Goal: Transaction & Acquisition: Book appointment/travel/reservation

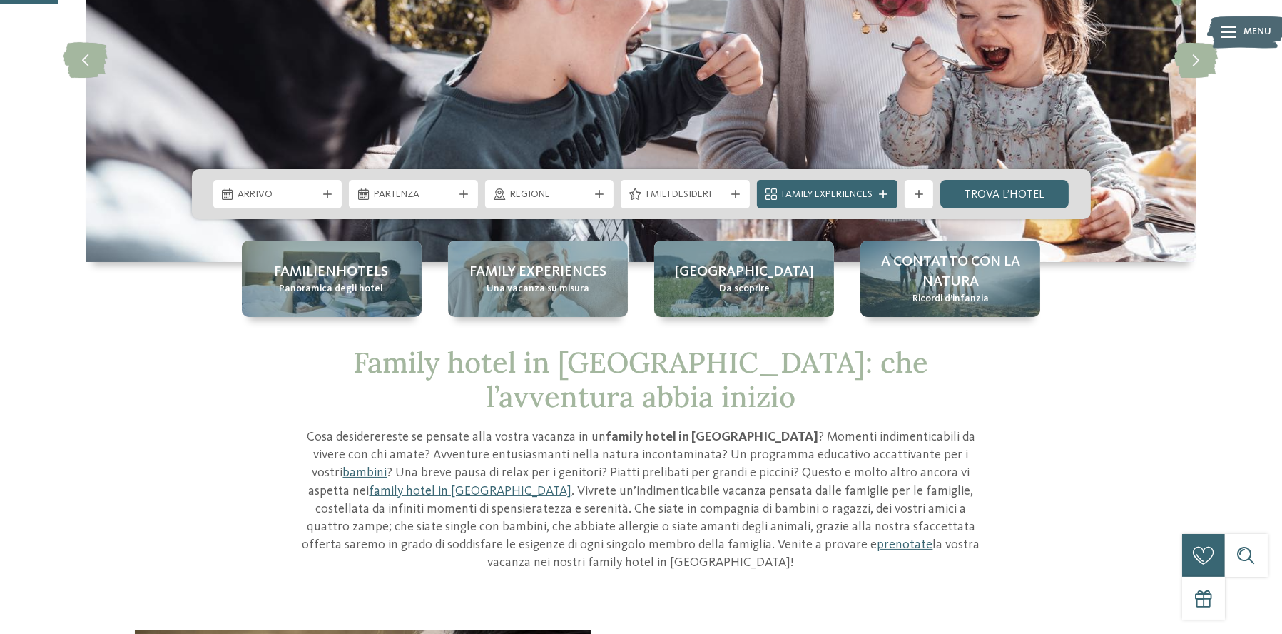
scroll to position [214, 0]
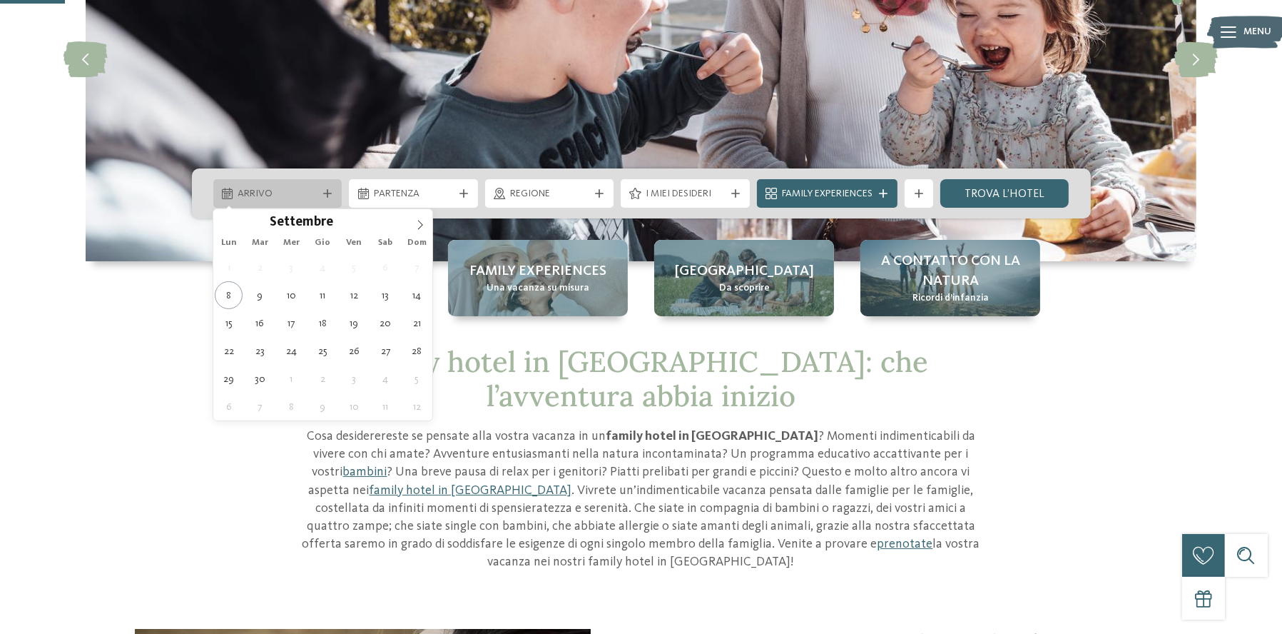
click at [265, 192] on span "Arrivo" at bounding box center [277, 194] width 79 height 14
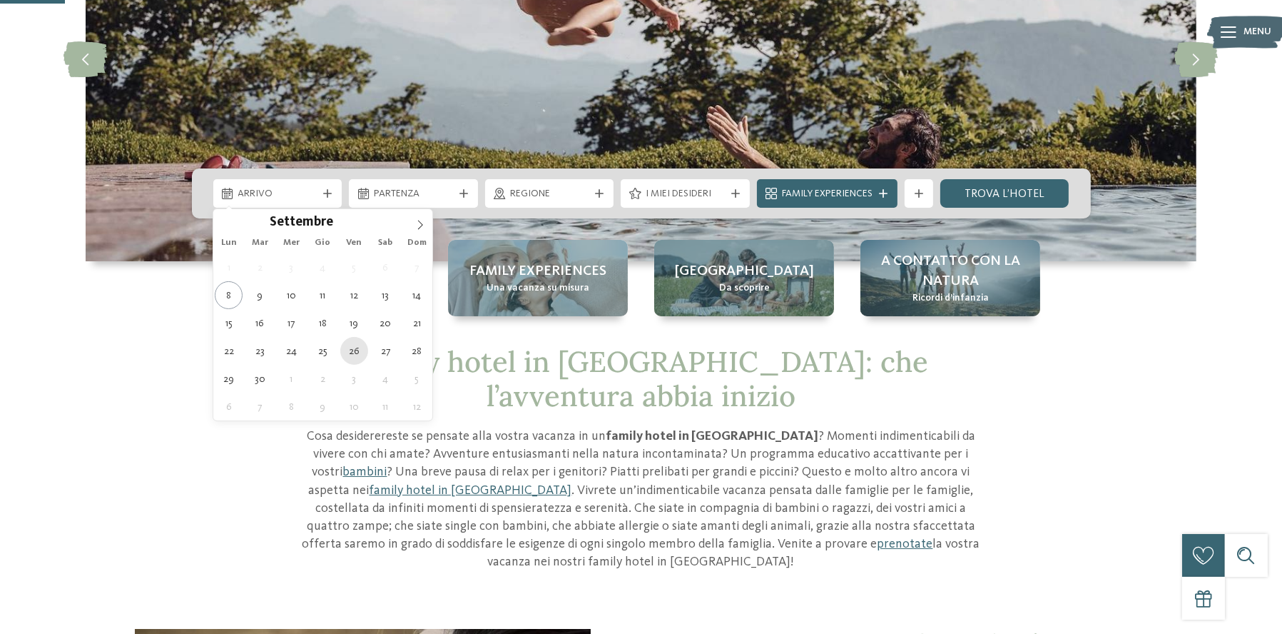
type div "26.09.2025"
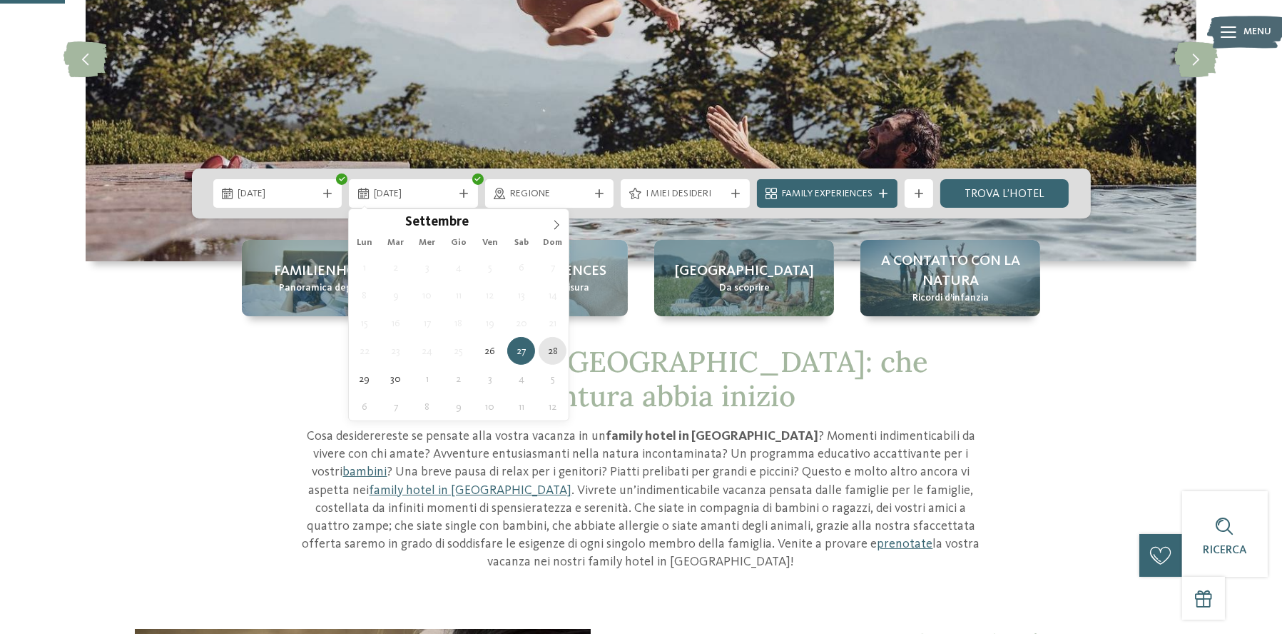
type div "28.09.2025"
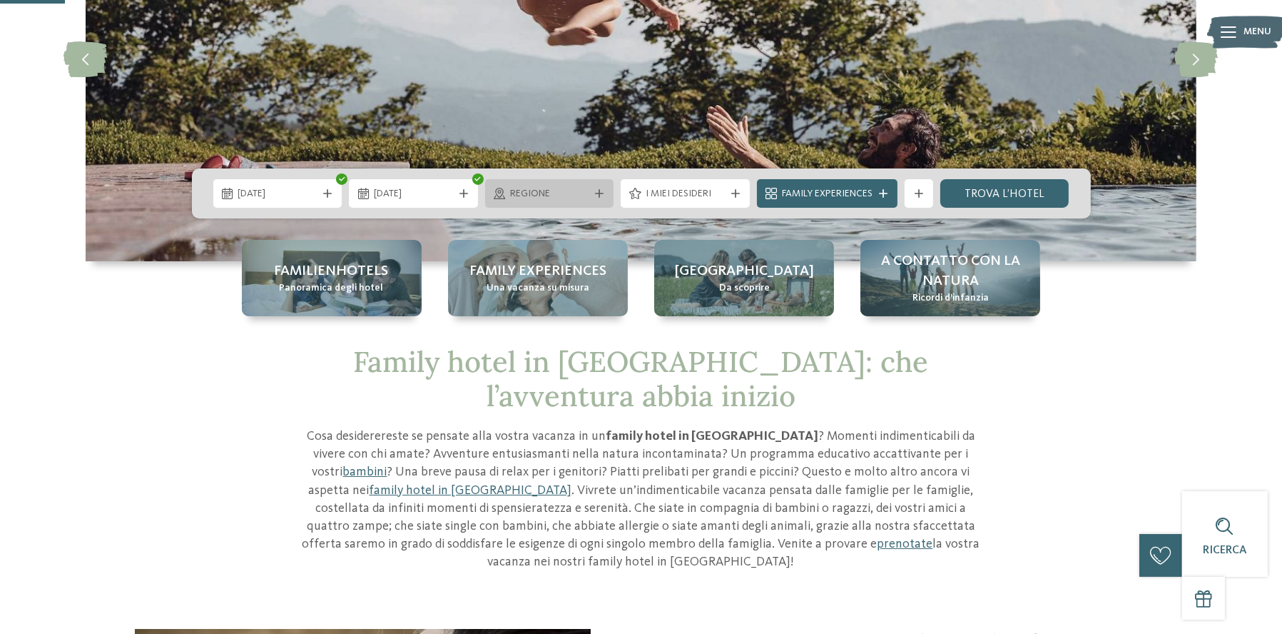
click at [578, 181] on div "Regione" at bounding box center [549, 193] width 129 height 29
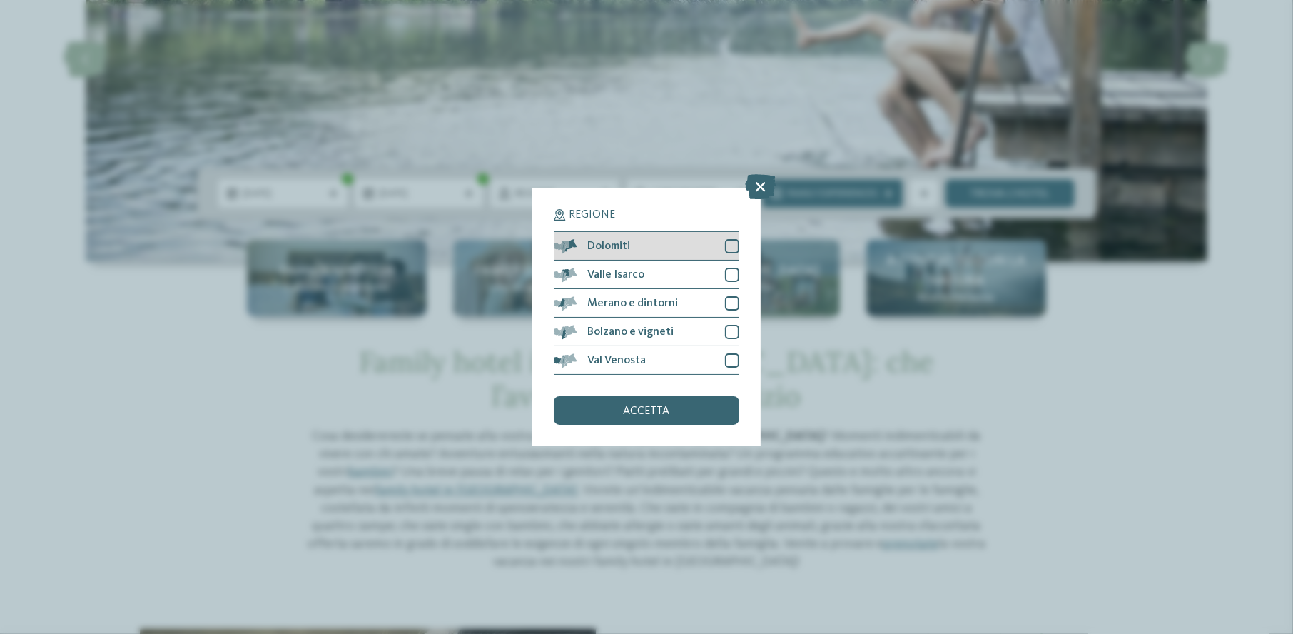
click at [730, 246] on div at bounding box center [732, 246] width 14 height 14
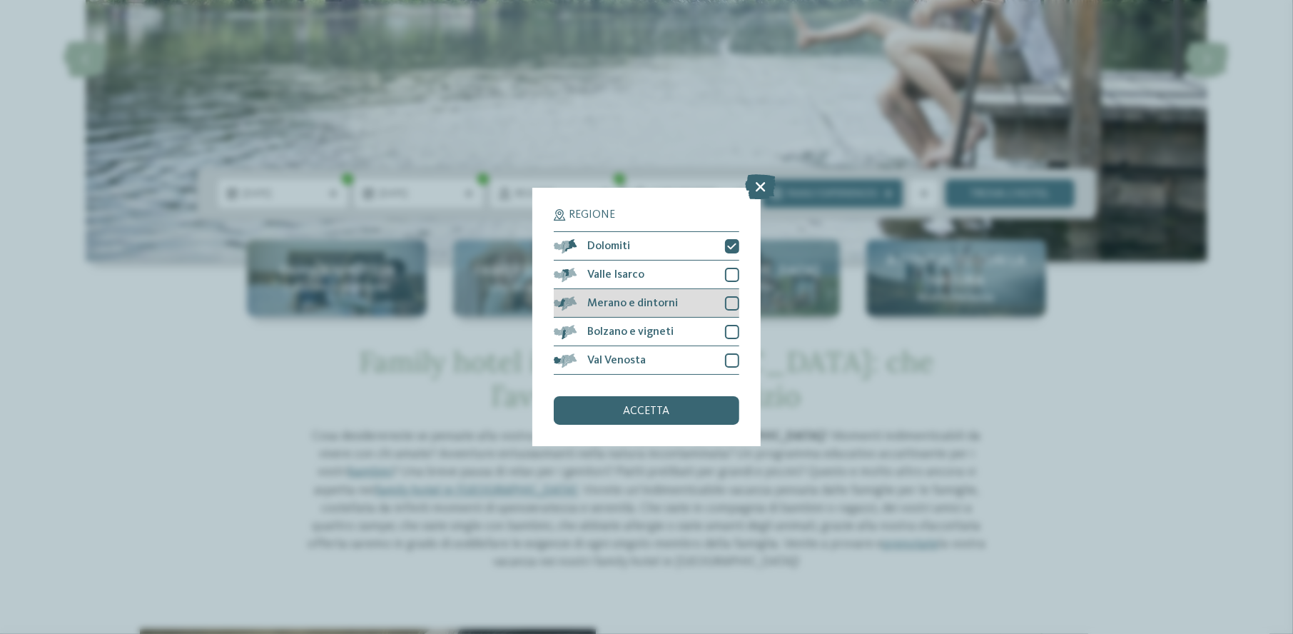
click at [735, 301] on div at bounding box center [732, 303] width 14 height 14
click at [732, 330] on div at bounding box center [732, 332] width 14 height 14
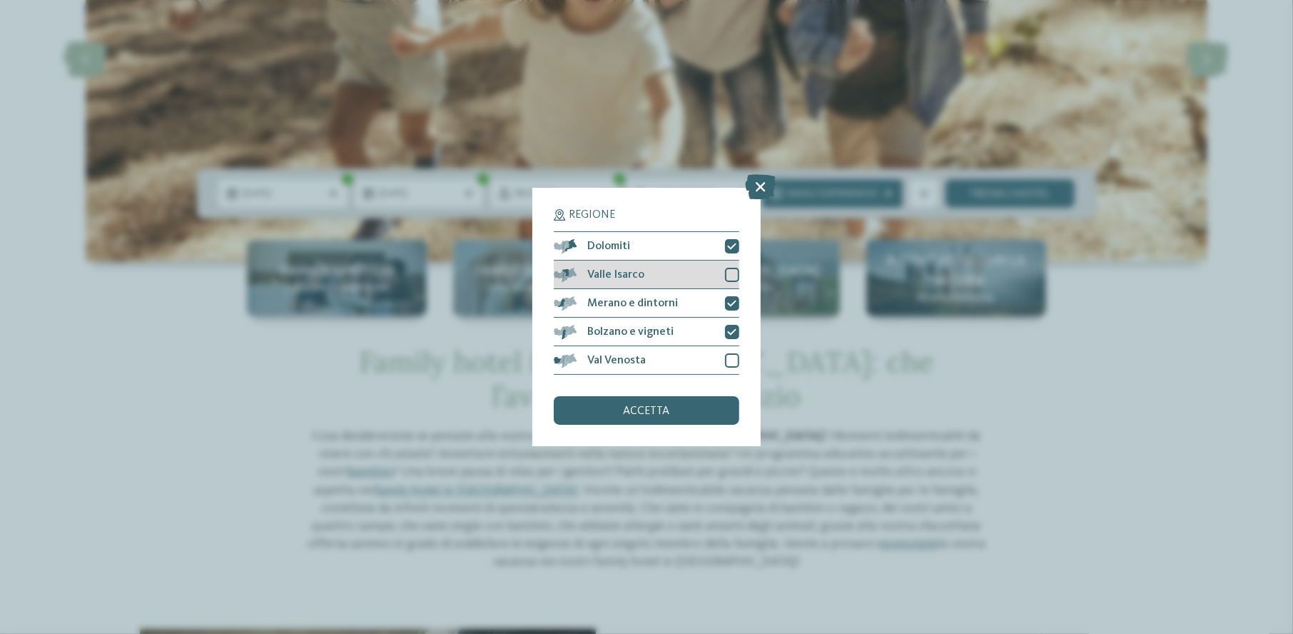
click at [729, 271] on div at bounding box center [732, 275] width 14 height 14
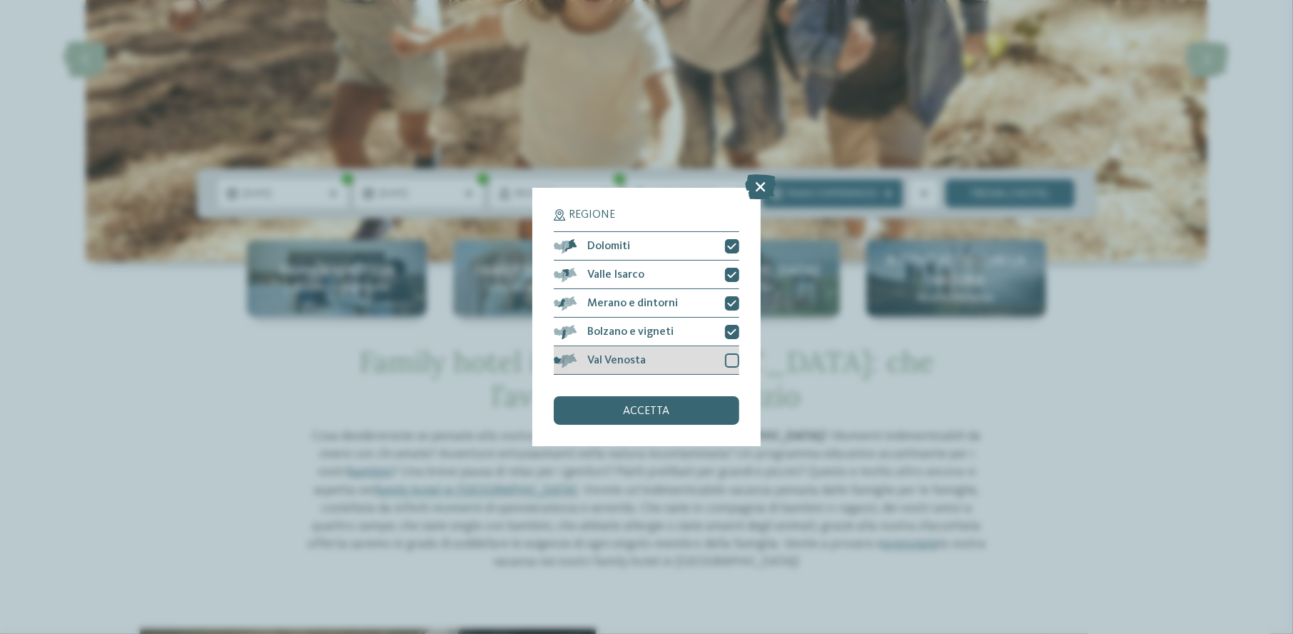
click at [737, 368] on div "Val Venosta" at bounding box center [646, 360] width 185 height 29
click at [689, 411] on div "accetta" at bounding box center [646, 410] width 185 height 29
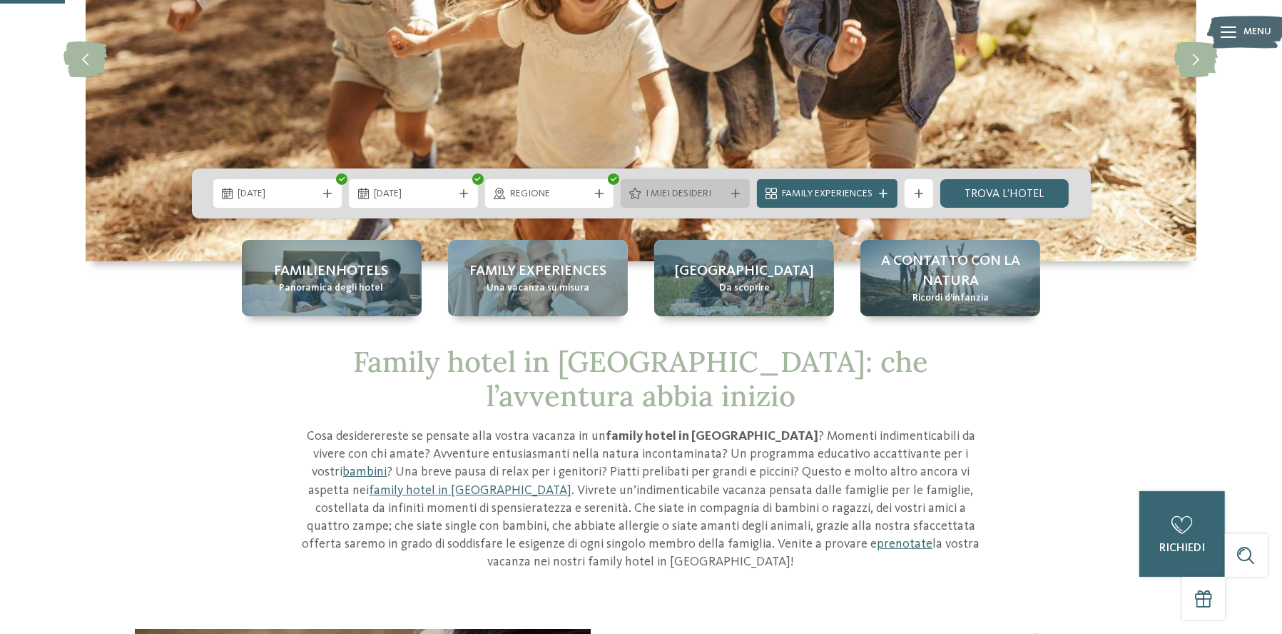
click at [713, 180] on div "I miei desideri" at bounding box center [685, 193] width 129 height 29
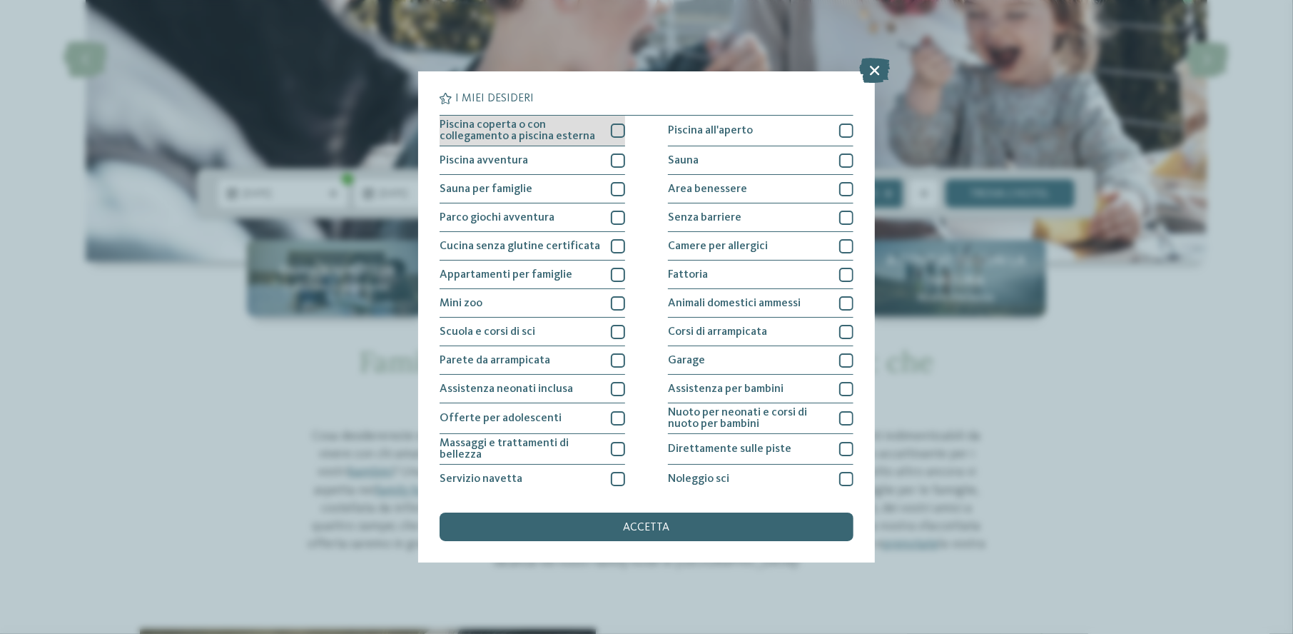
click at [613, 131] on div at bounding box center [618, 130] width 14 height 14
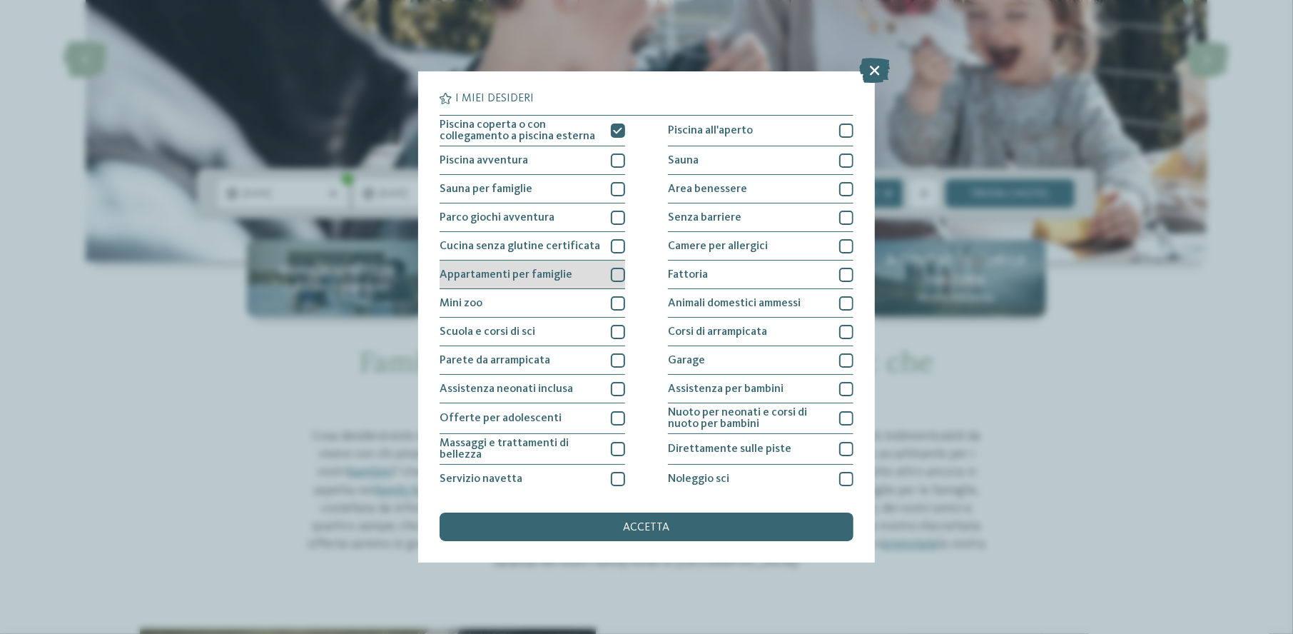
click at [617, 275] on div at bounding box center [618, 275] width 14 height 14
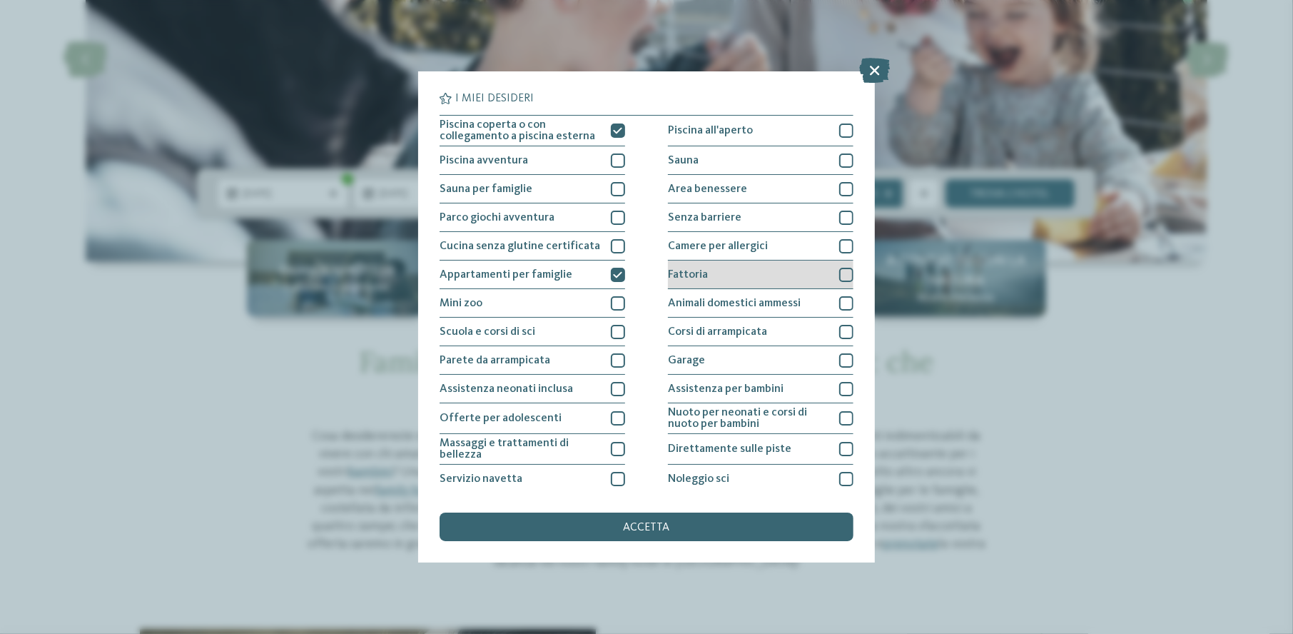
click at [830, 276] on div "Fattoria" at bounding box center [760, 274] width 185 height 29
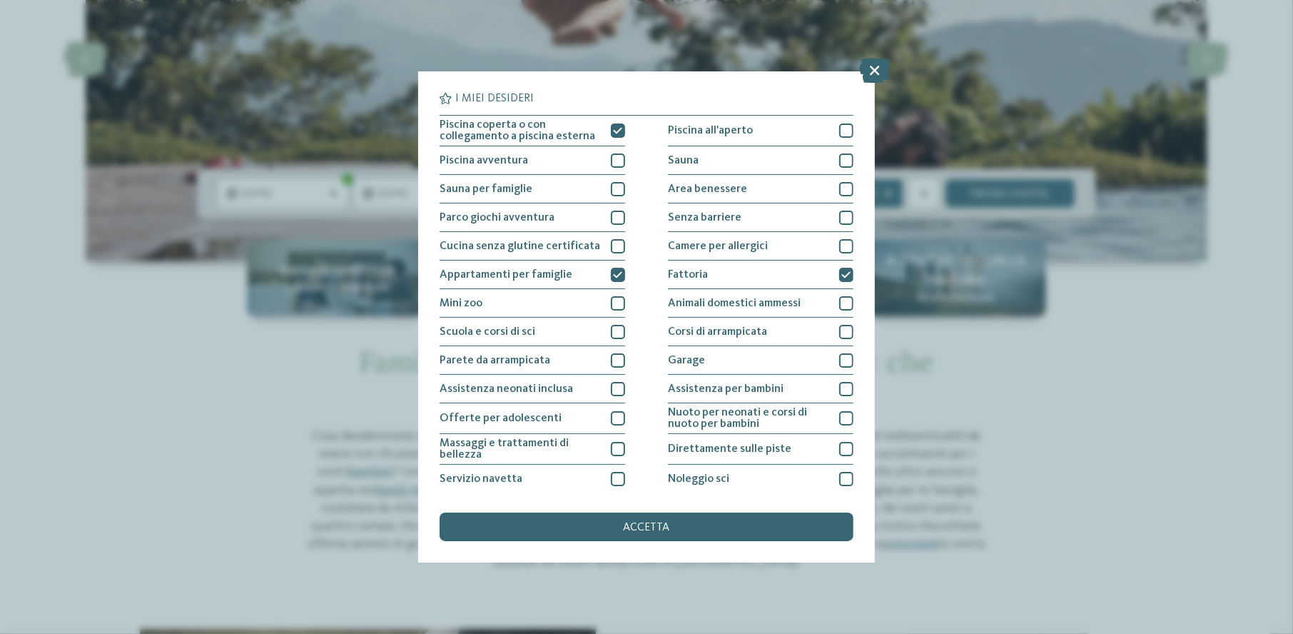
click at [748, 525] on div "accetta" at bounding box center [646, 526] width 414 height 29
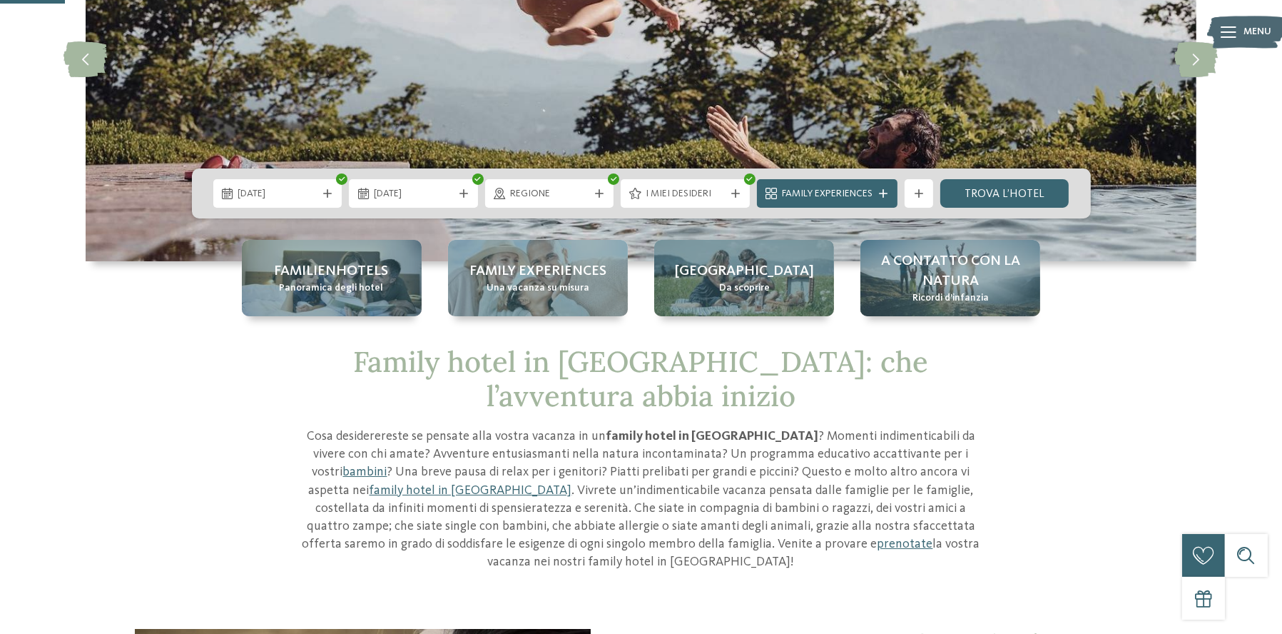
drag, startPoint x: 1017, startPoint y: 188, endPoint x: 1089, endPoint y: 252, distance: 96.5
click at [1017, 188] on link "trova l’hotel" at bounding box center [1004, 193] width 129 height 29
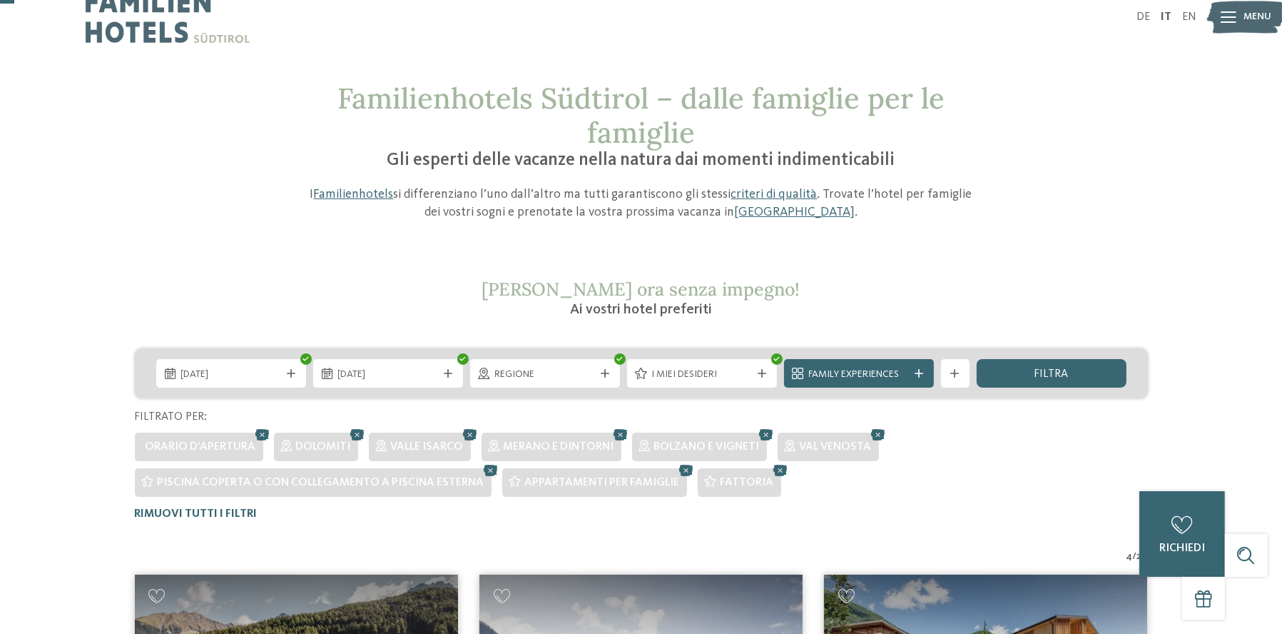
scroll to position [4, 0]
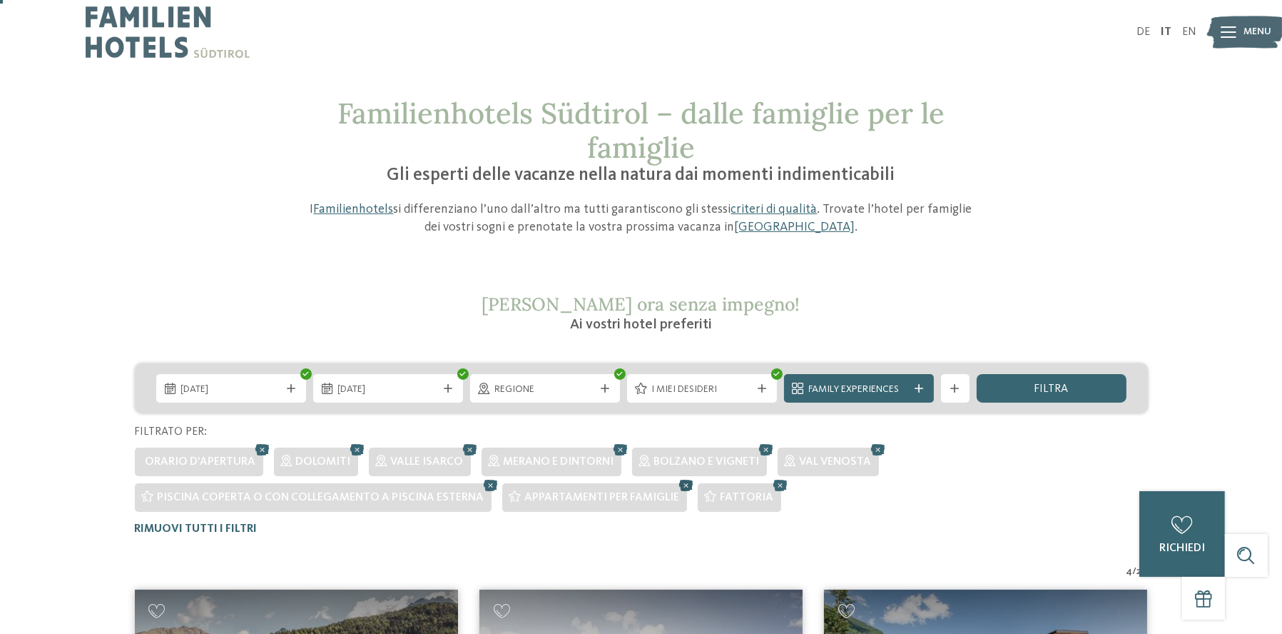
click at [688, 479] on icon at bounding box center [686, 485] width 21 height 19
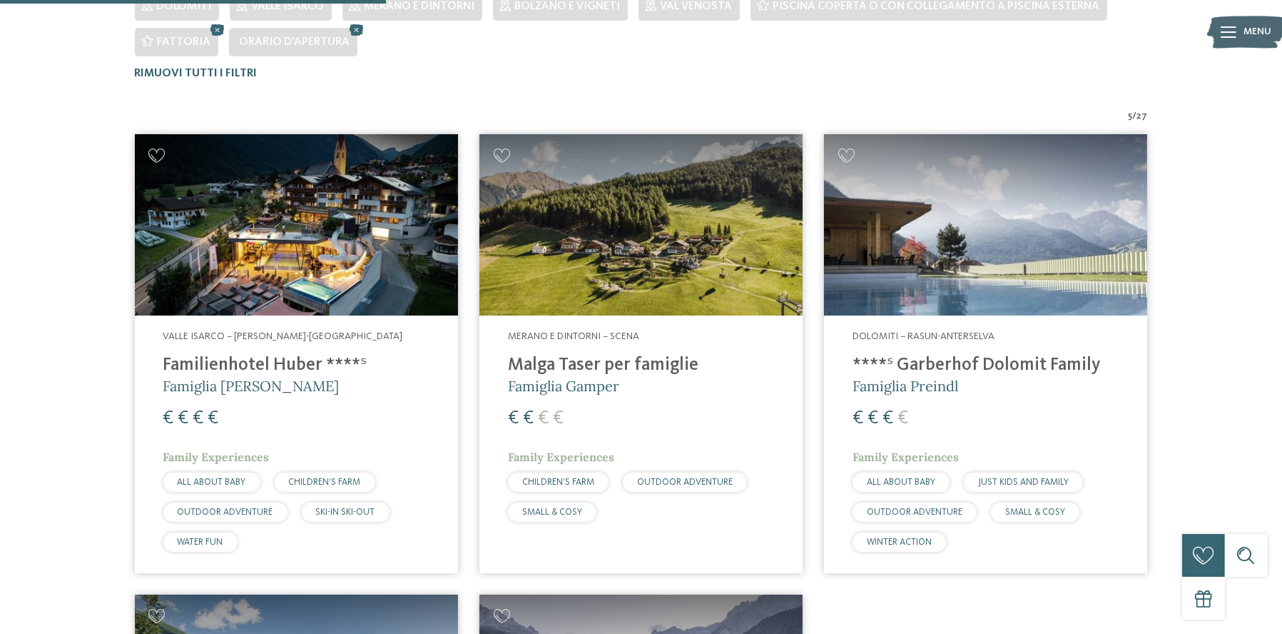
scroll to position [75, 0]
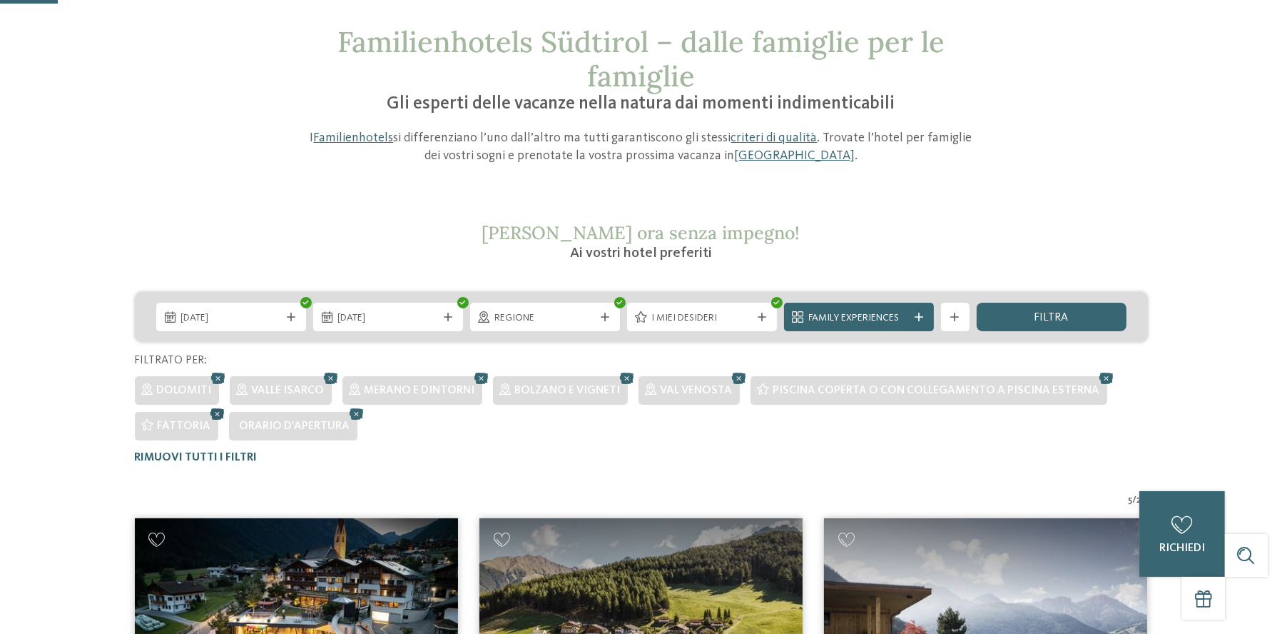
click at [210, 409] on icon at bounding box center [218, 413] width 21 height 19
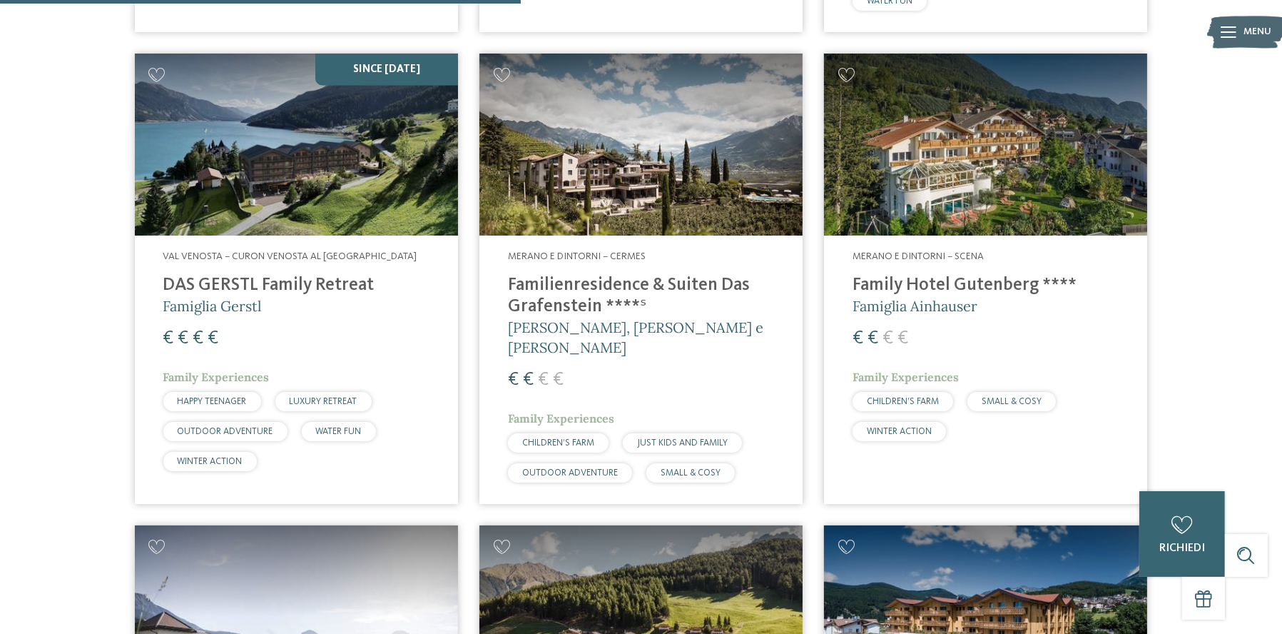
scroll to position [1430, 0]
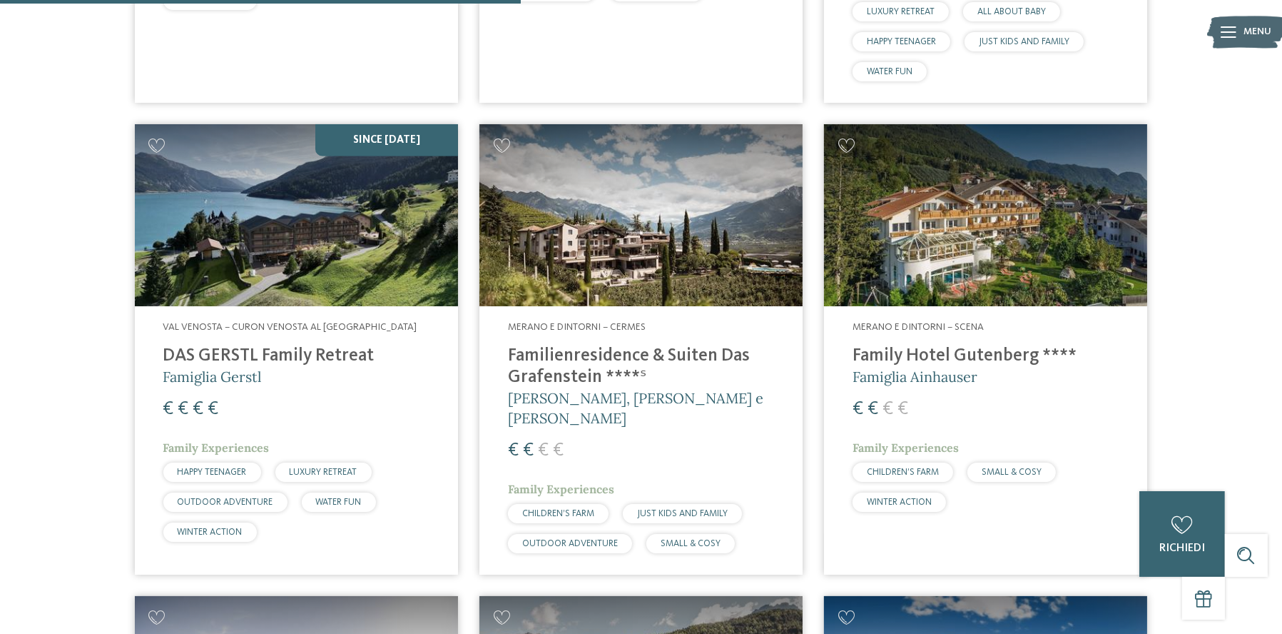
click at [987, 235] on img at bounding box center [985, 215] width 323 height 182
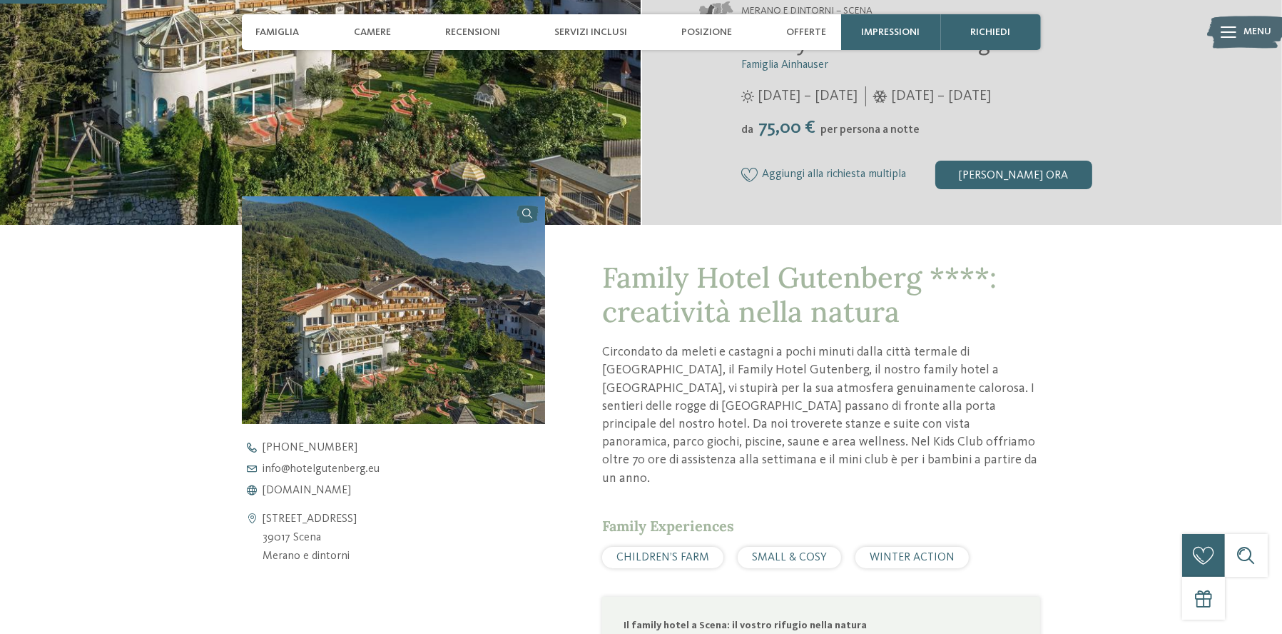
scroll to position [357, 0]
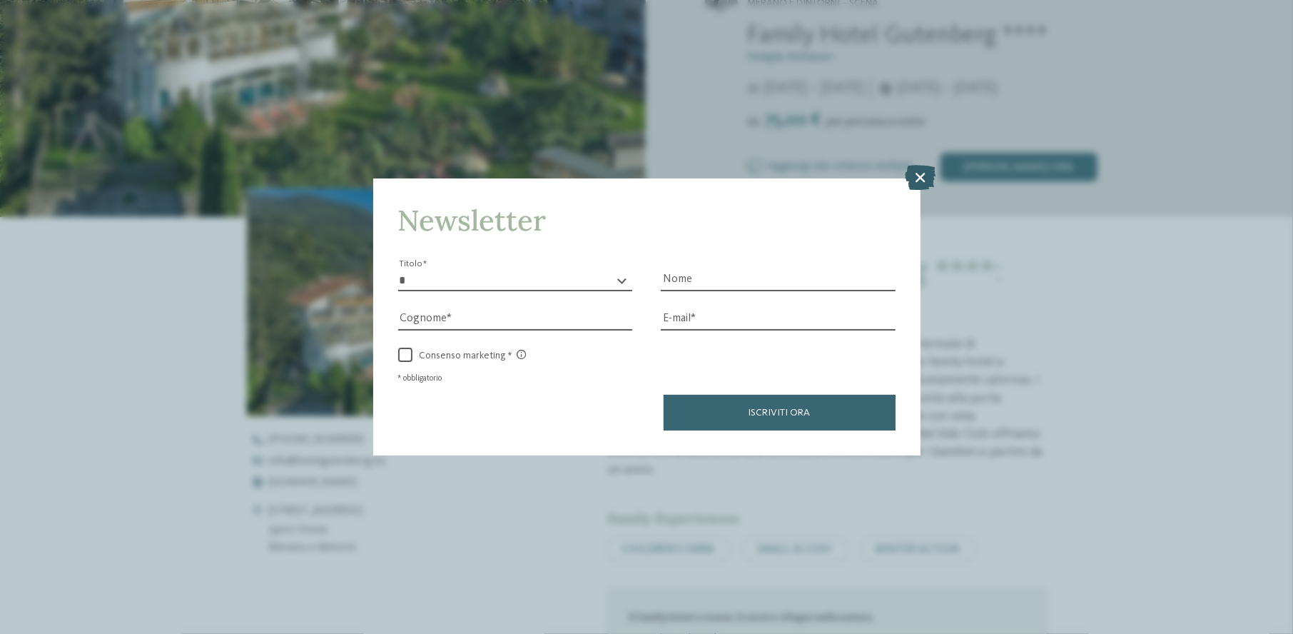
click at [926, 175] on icon at bounding box center [920, 177] width 31 height 25
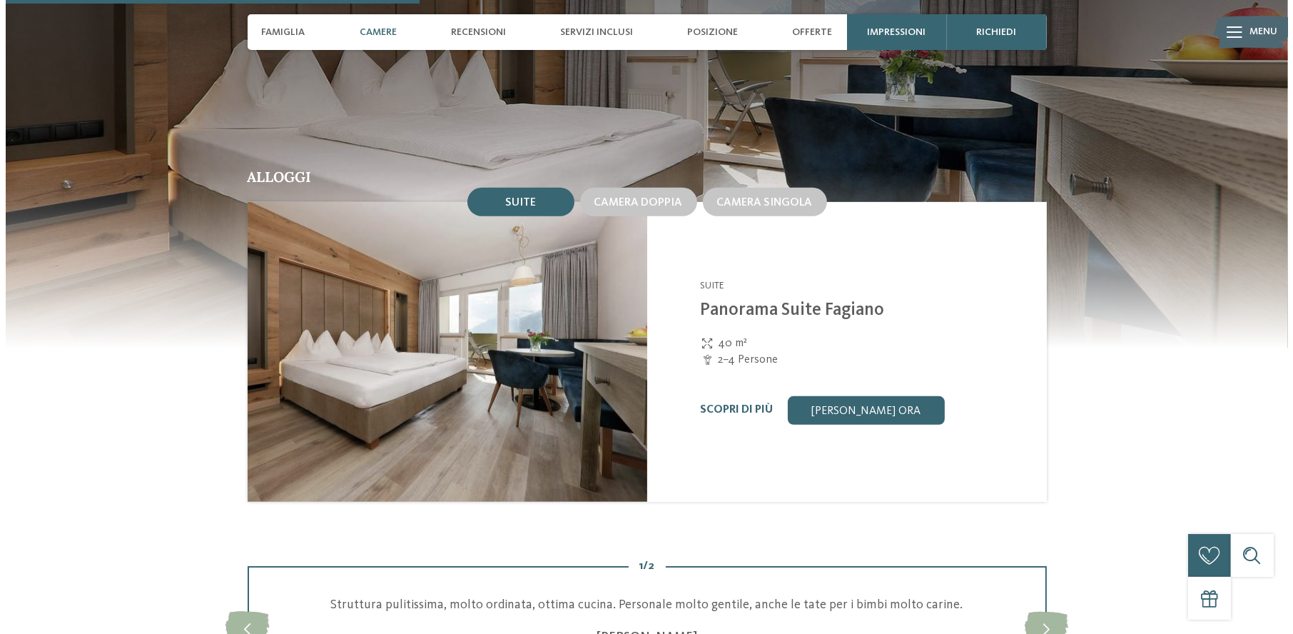
scroll to position [1213, 0]
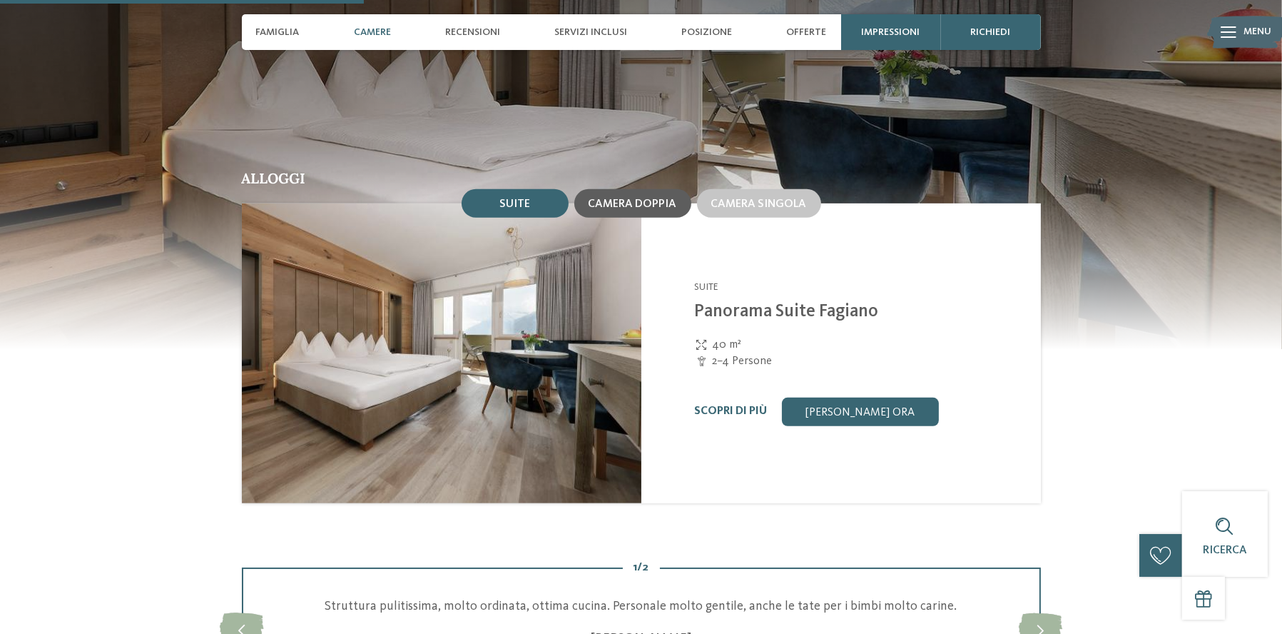
click at [667, 198] on div "Camera doppia" at bounding box center [632, 203] width 117 height 29
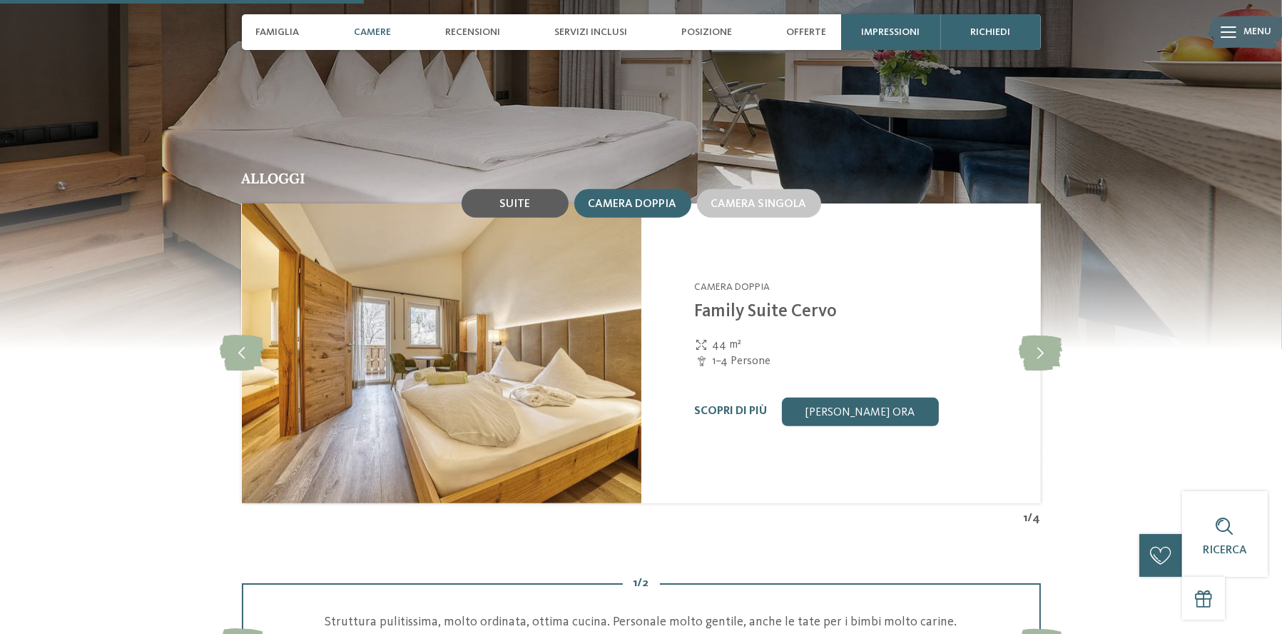
click at [529, 189] on div "Suite" at bounding box center [515, 203] width 107 height 29
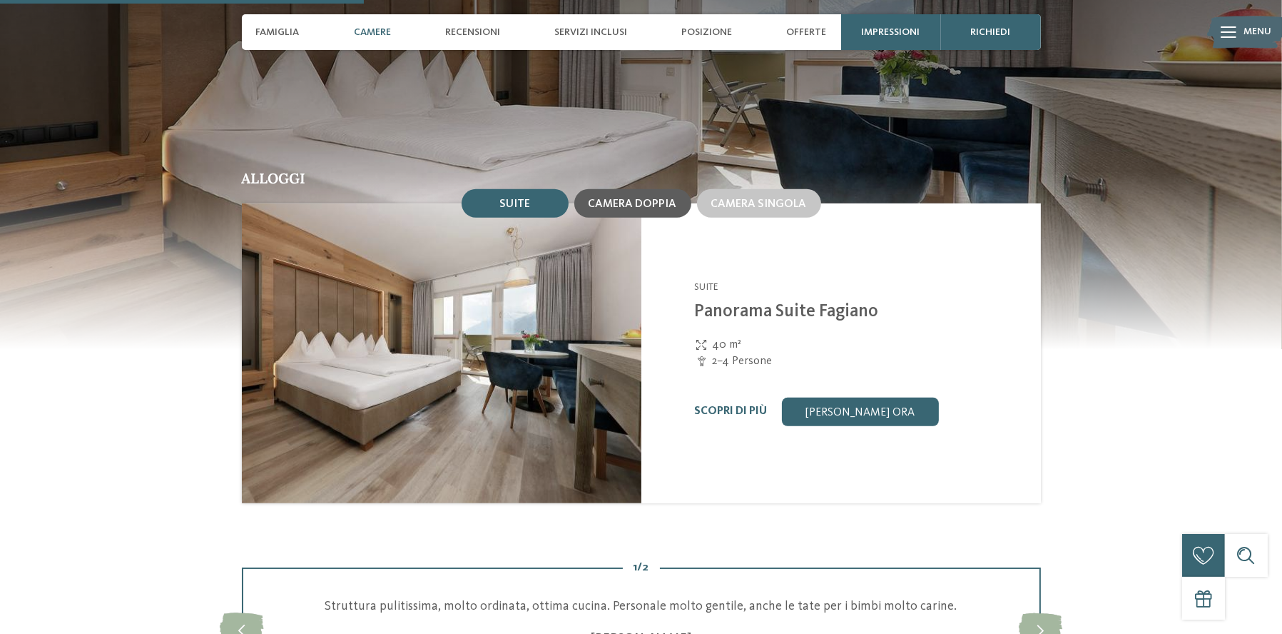
click at [650, 198] on span "Camera doppia" at bounding box center [633, 203] width 88 height 11
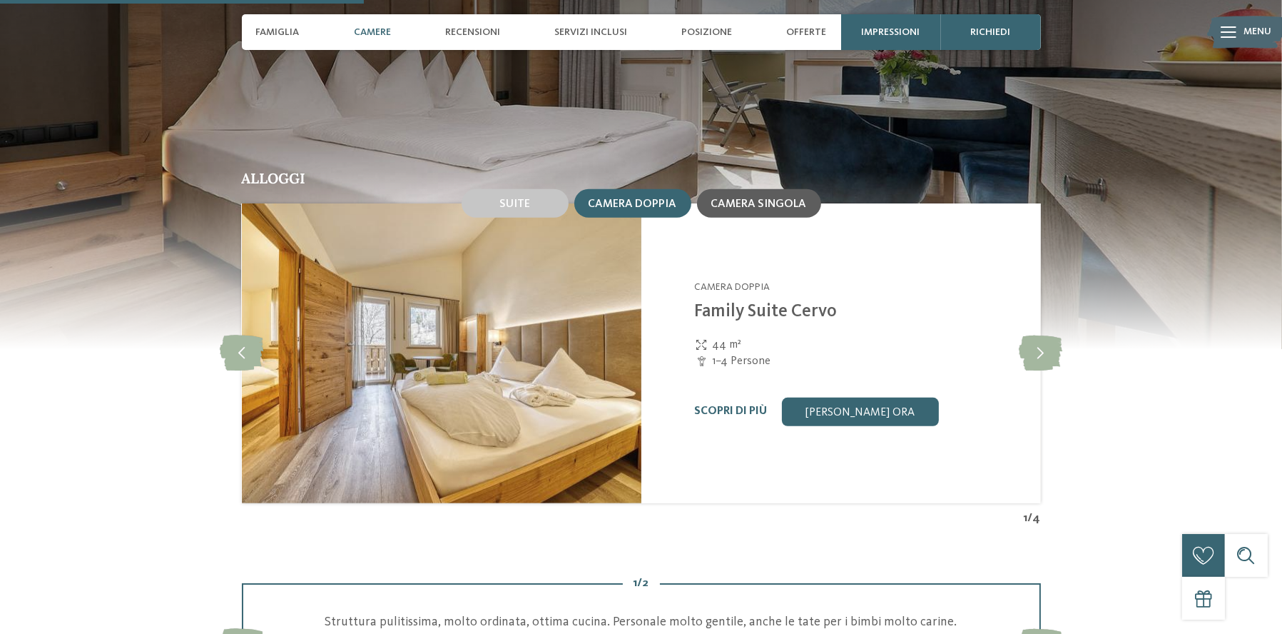
click at [780, 198] on span "Camera singola" at bounding box center [759, 203] width 96 height 11
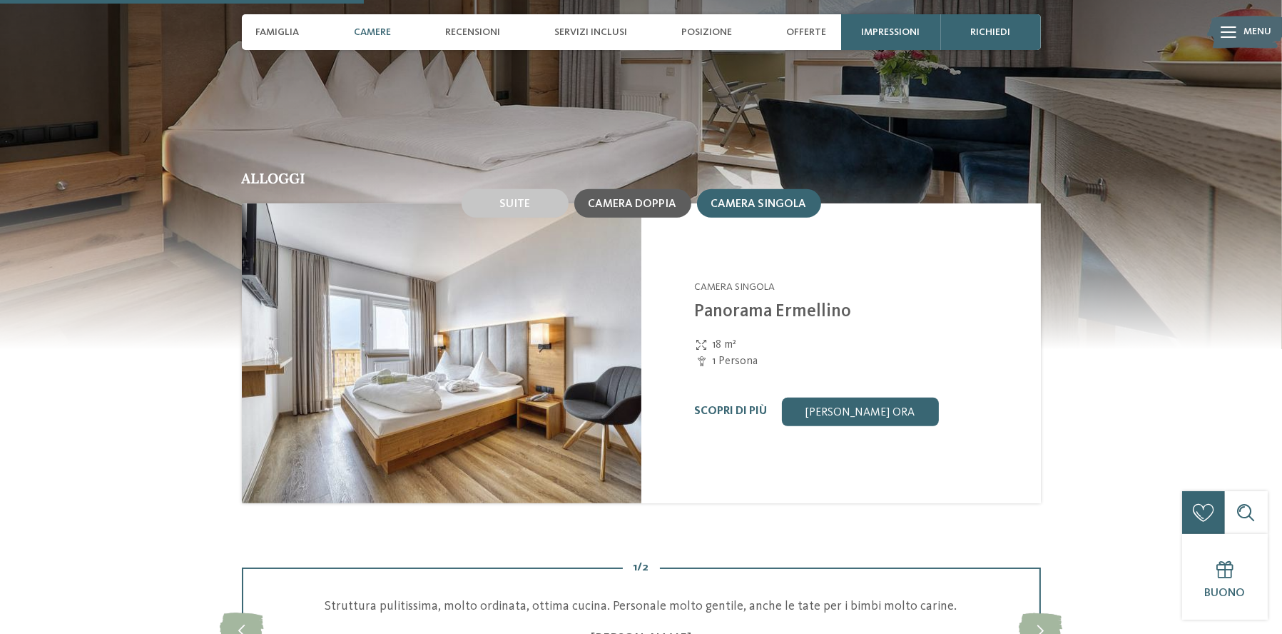
click at [650, 198] on span "Camera doppia" at bounding box center [633, 203] width 88 height 11
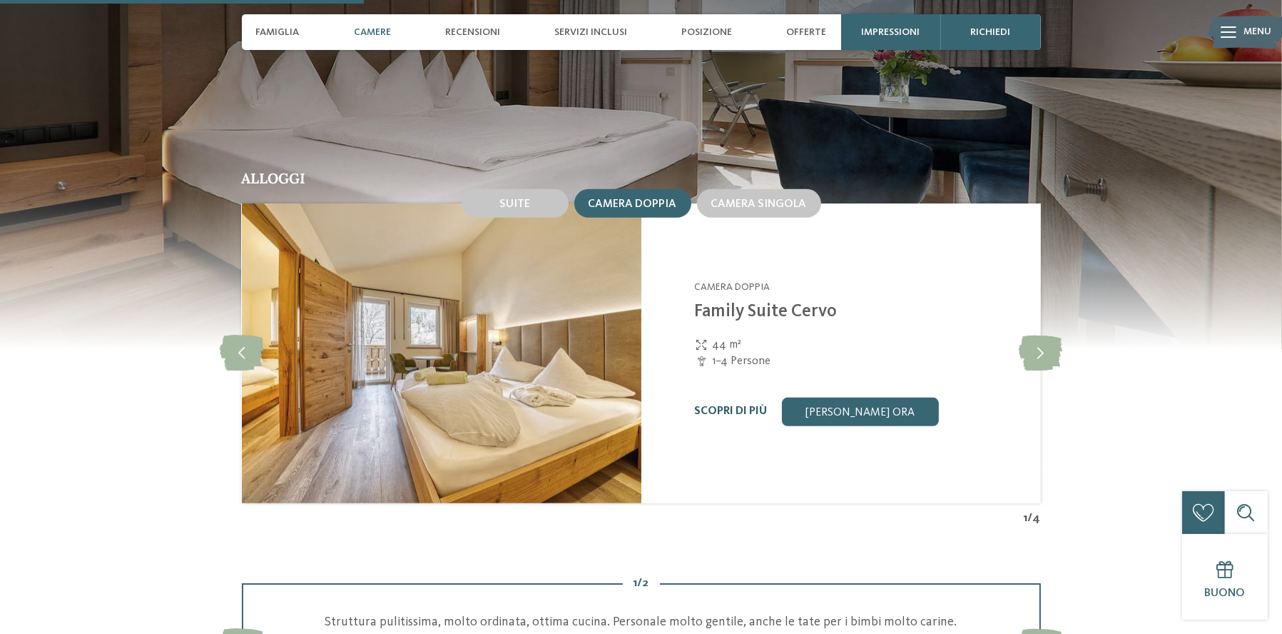
click at [726, 405] on link "Scopri di più" at bounding box center [730, 410] width 73 height 11
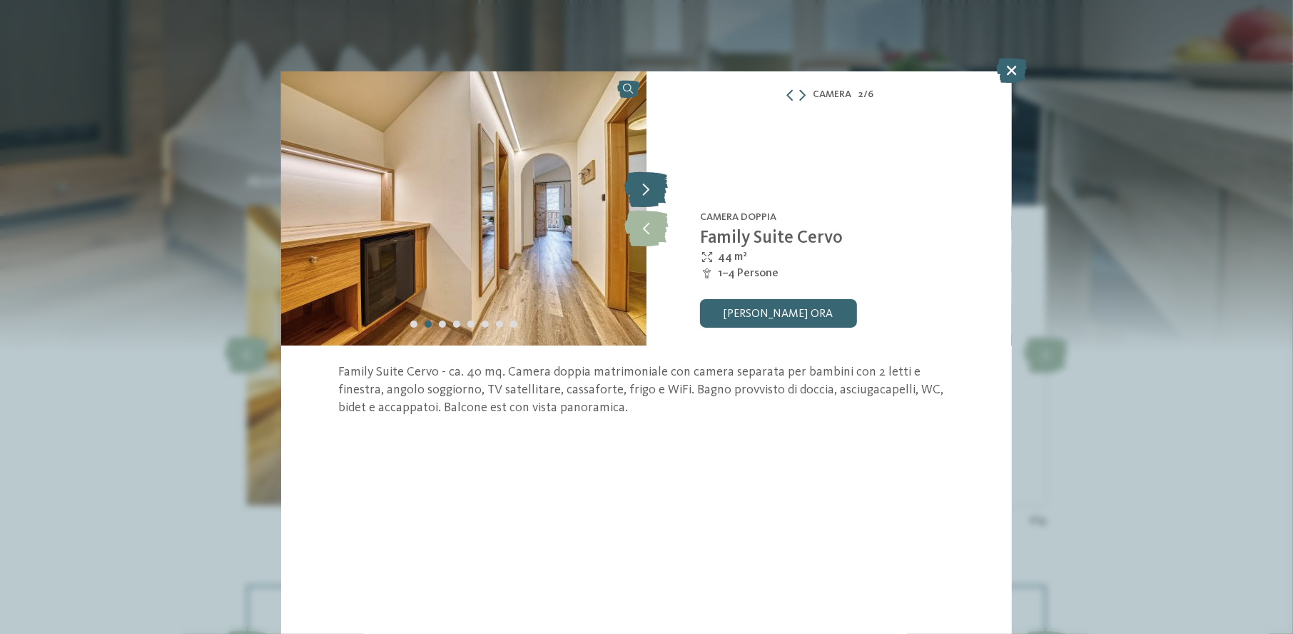
click at [653, 185] on icon at bounding box center [646, 189] width 44 height 36
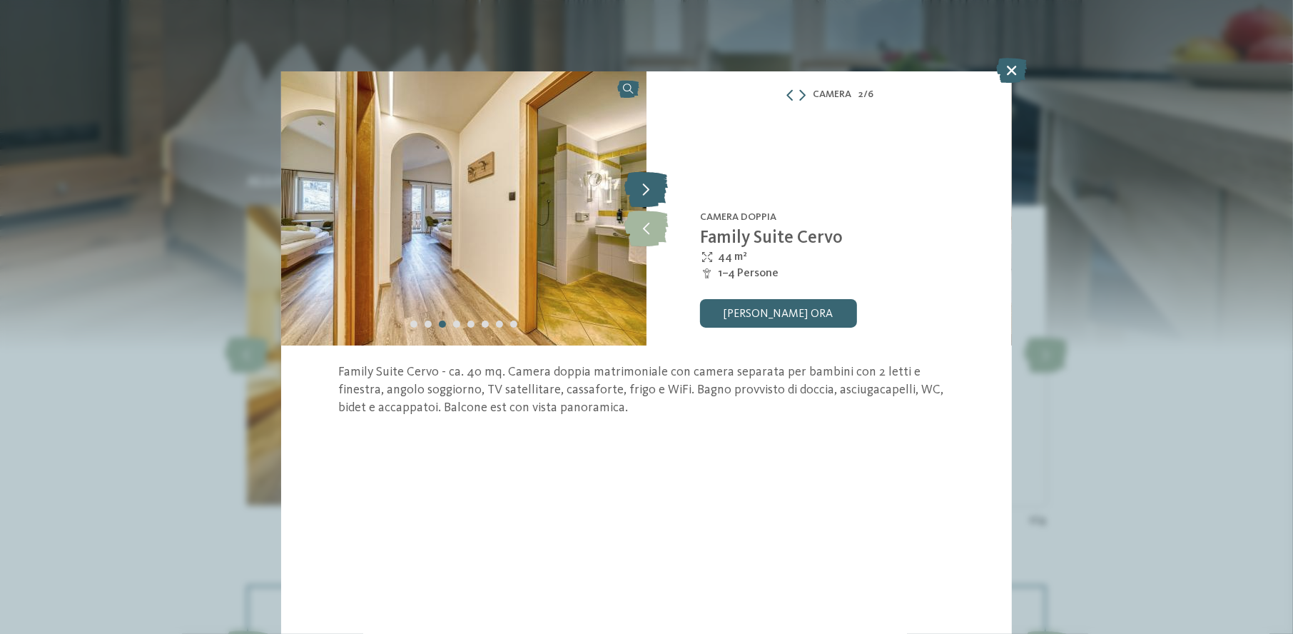
click at [653, 185] on icon at bounding box center [646, 189] width 44 height 36
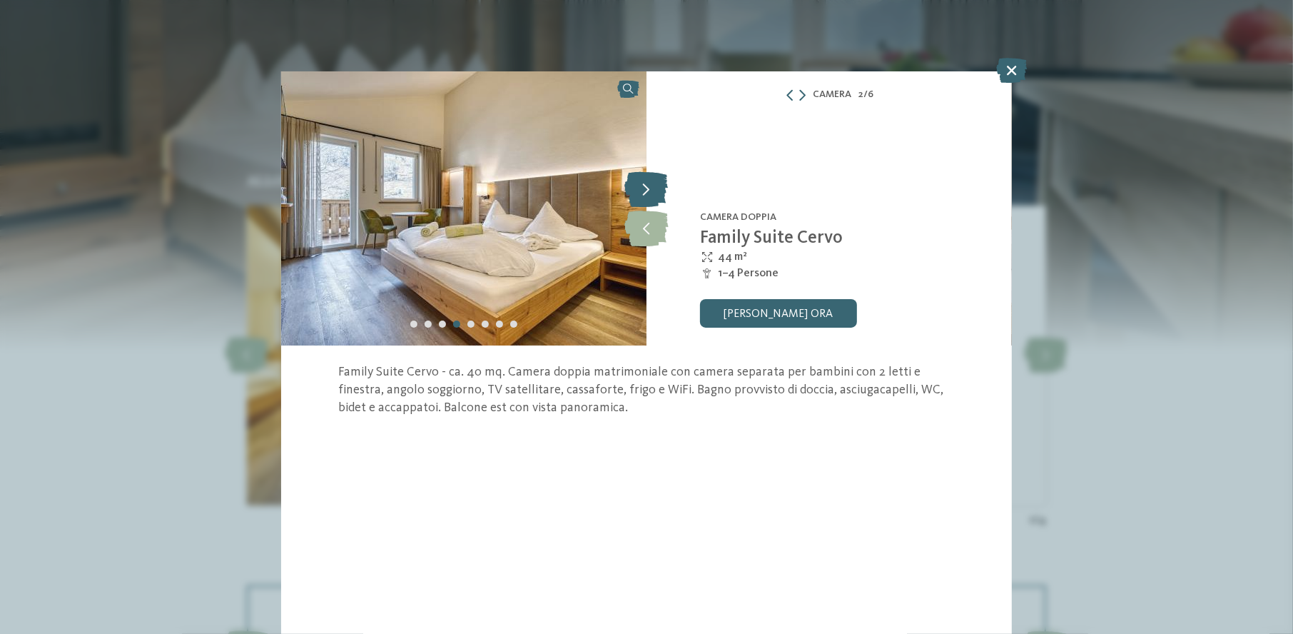
click at [653, 185] on icon at bounding box center [646, 189] width 44 height 36
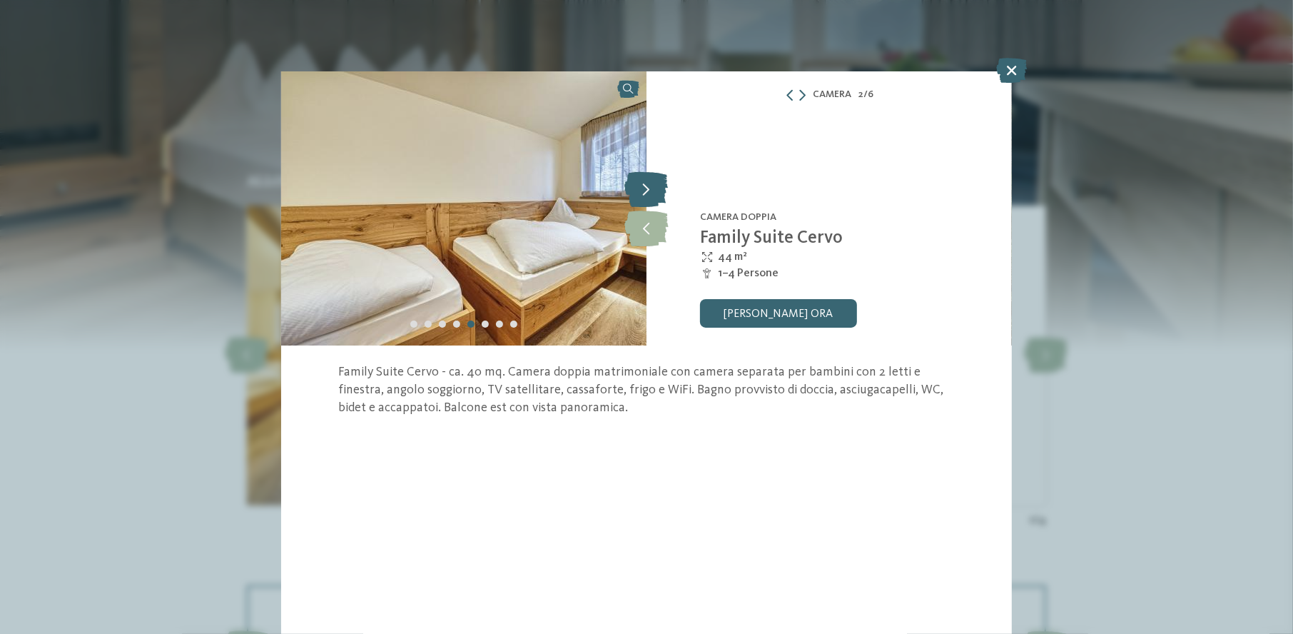
click at [653, 185] on icon at bounding box center [646, 189] width 44 height 36
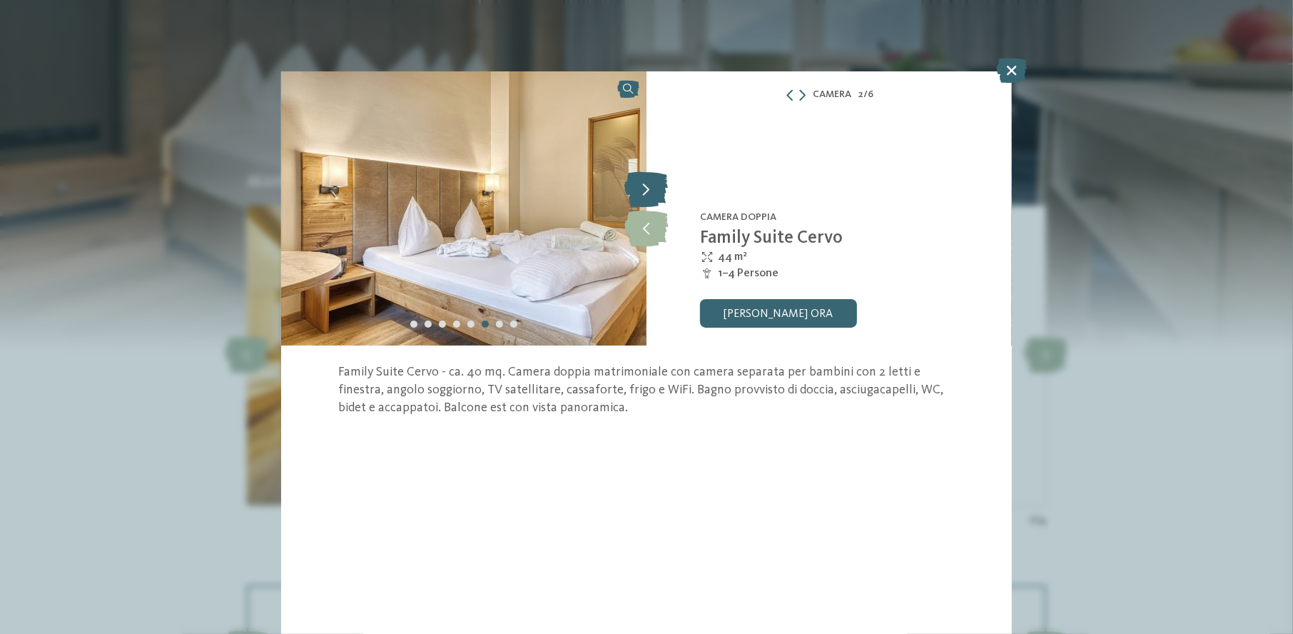
click at [653, 185] on icon at bounding box center [646, 189] width 44 height 36
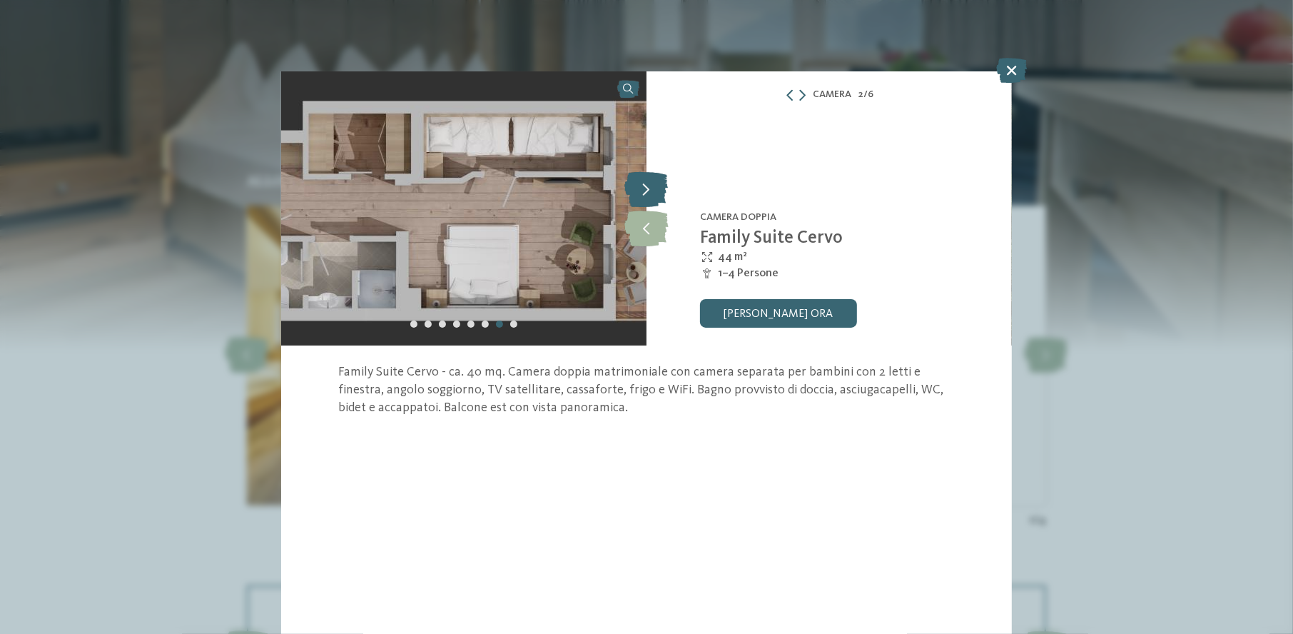
click at [653, 184] on icon at bounding box center [646, 189] width 44 height 36
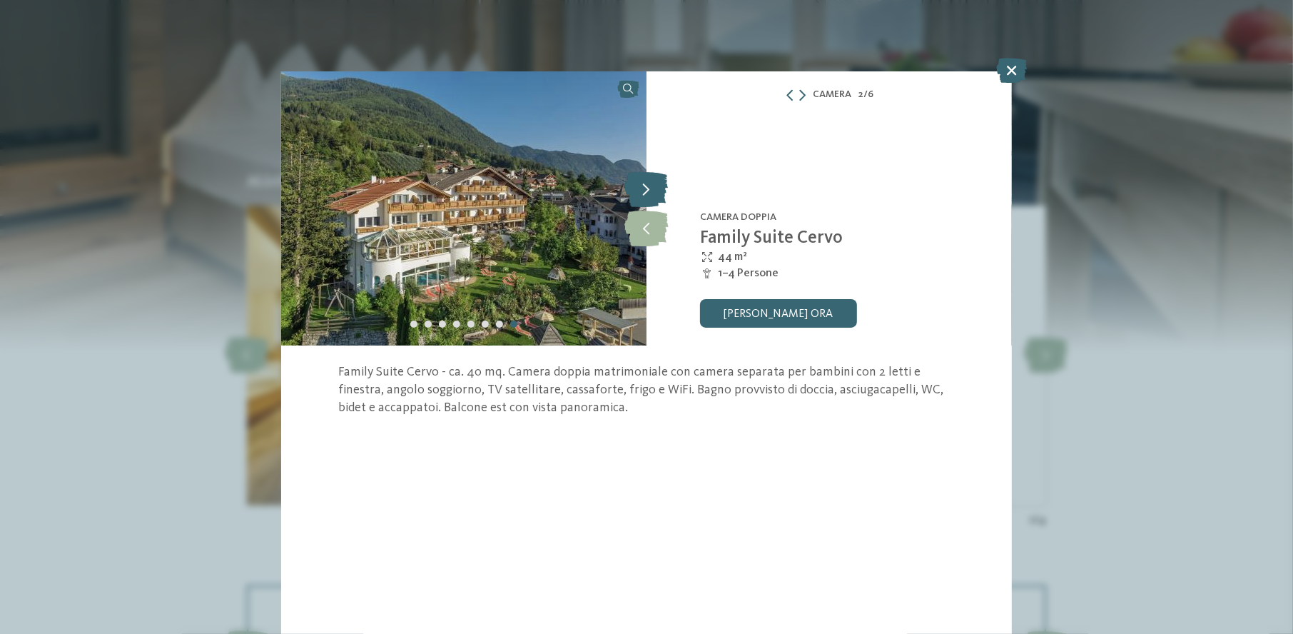
click at [653, 184] on icon at bounding box center [646, 189] width 44 height 36
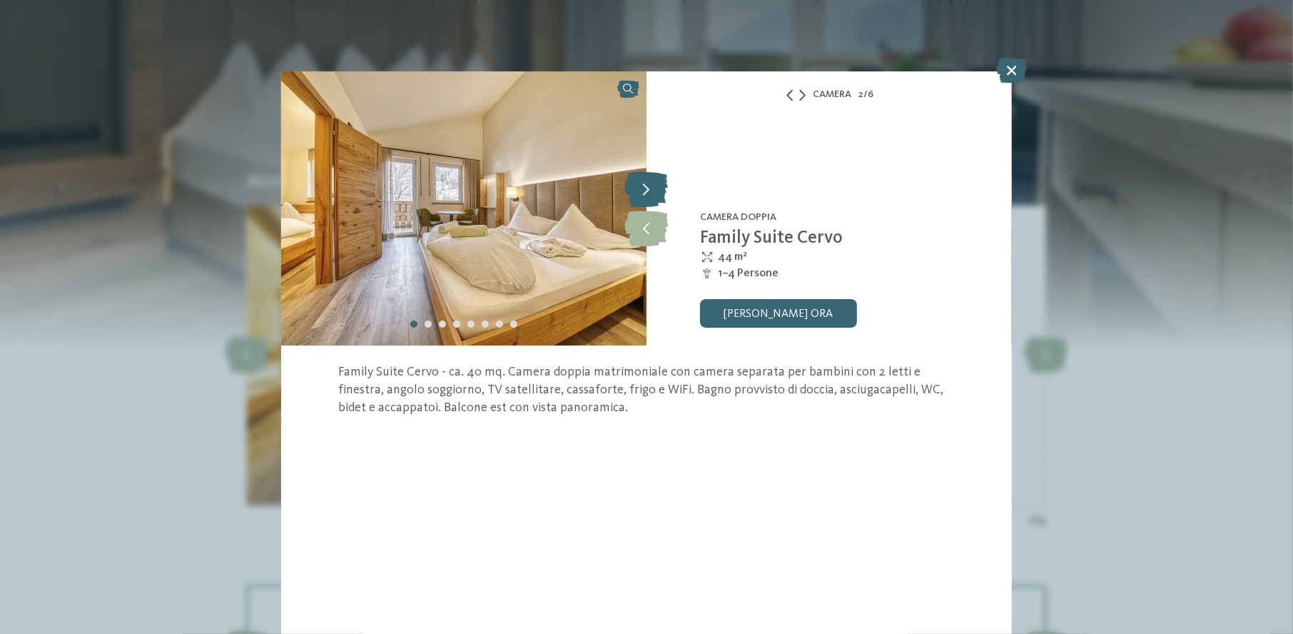
click at [653, 184] on icon at bounding box center [646, 189] width 44 height 36
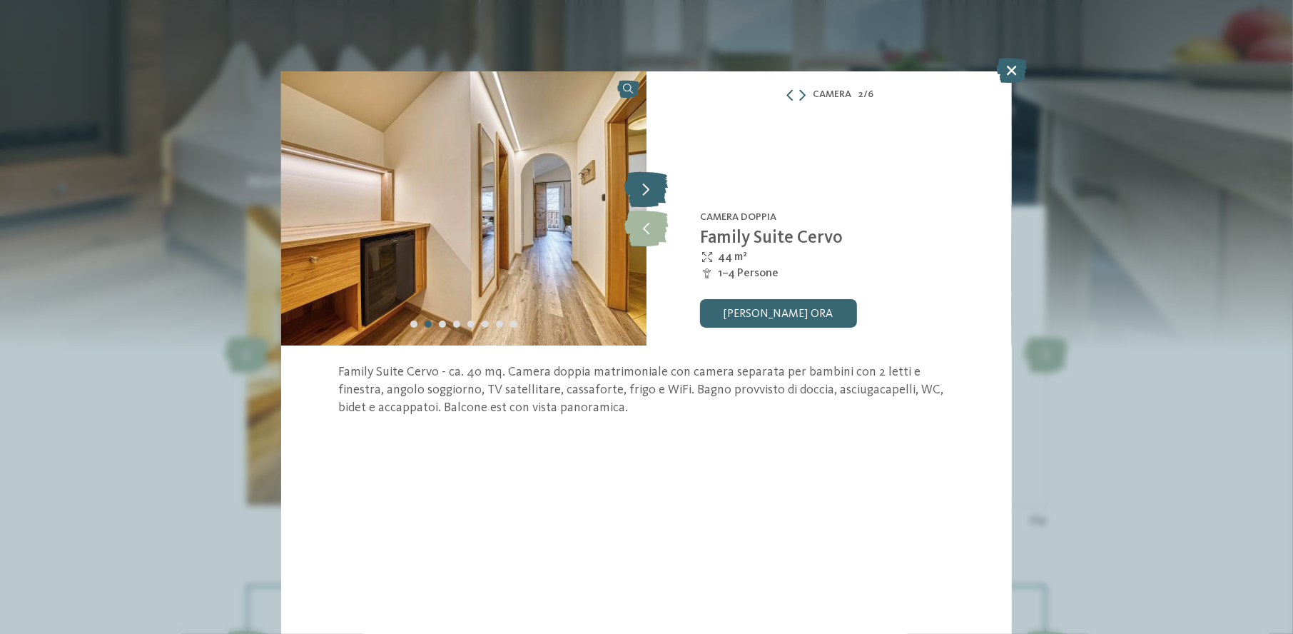
click at [653, 184] on icon at bounding box center [646, 189] width 44 height 36
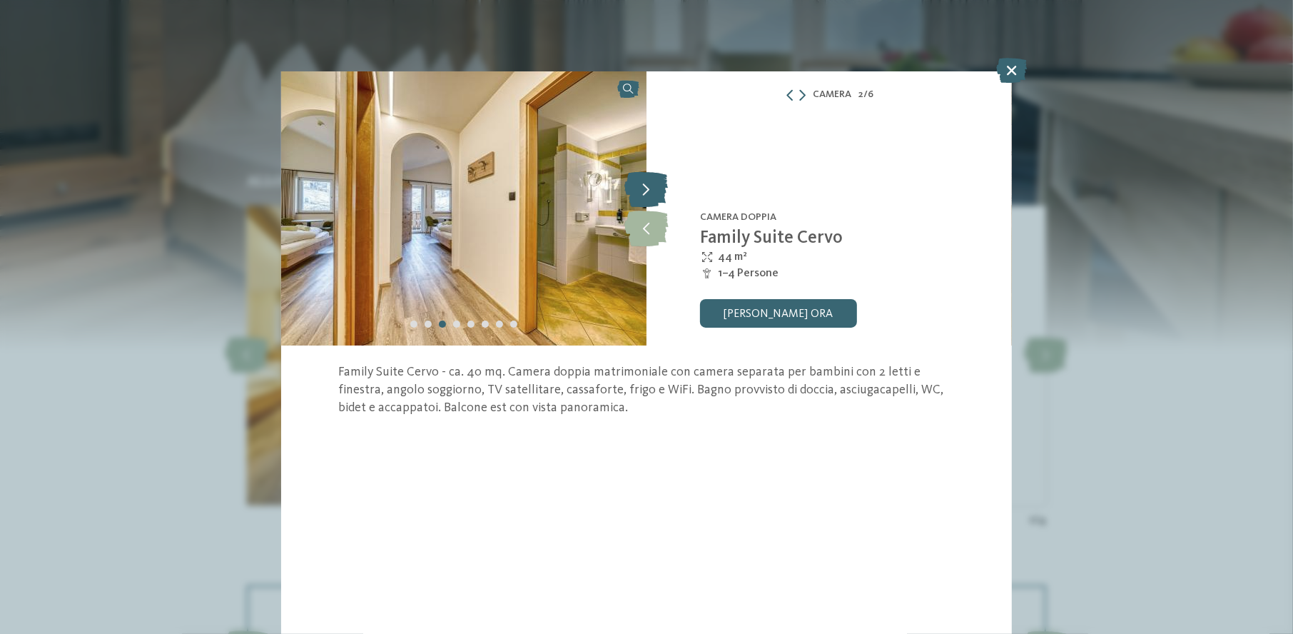
click at [653, 184] on icon at bounding box center [646, 189] width 44 height 36
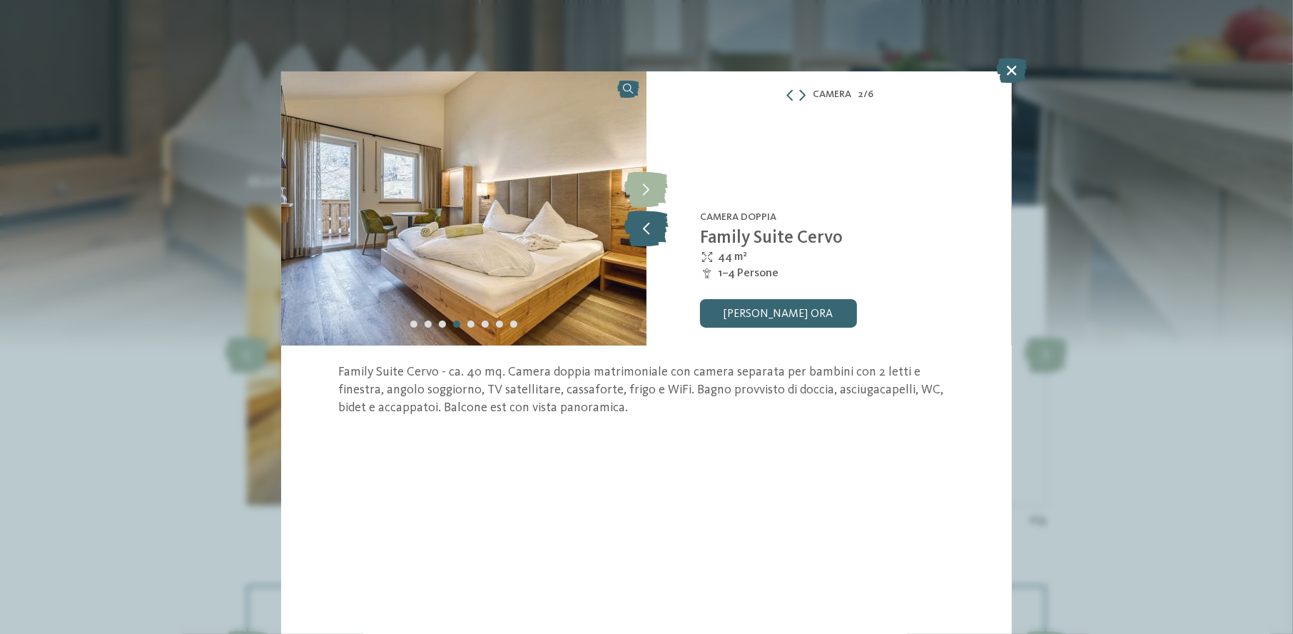
click at [655, 225] on icon at bounding box center [646, 228] width 44 height 36
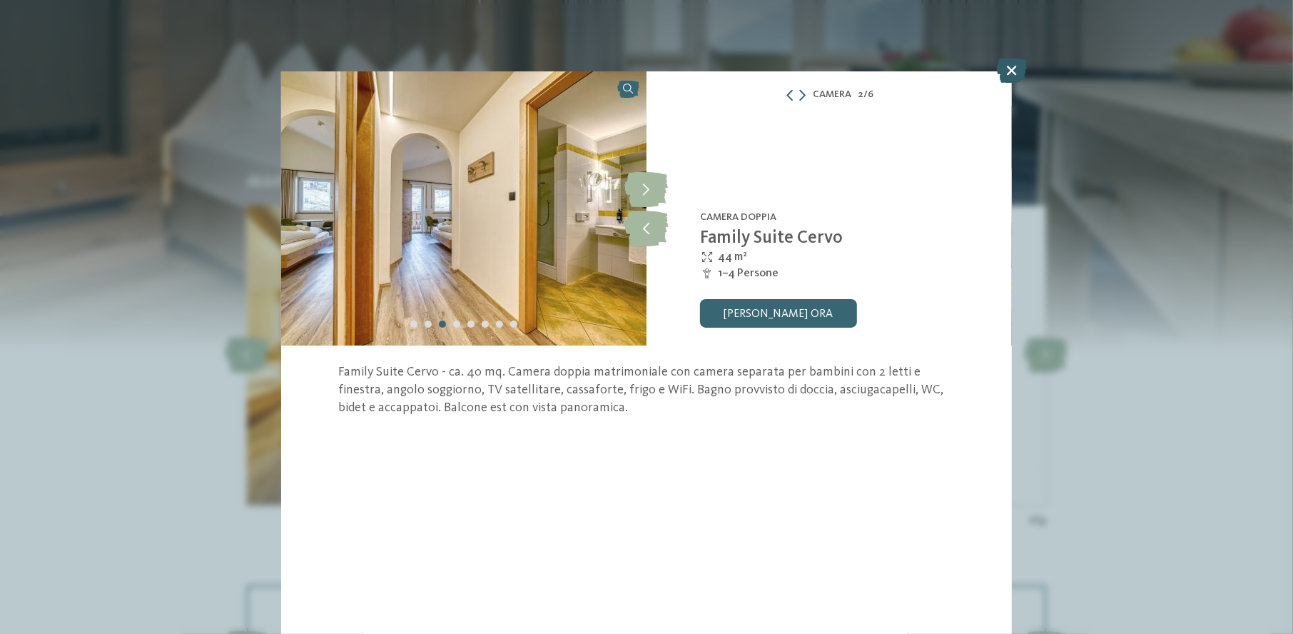
click at [1018, 68] on icon at bounding box center [1012, 70] width 31 height 25
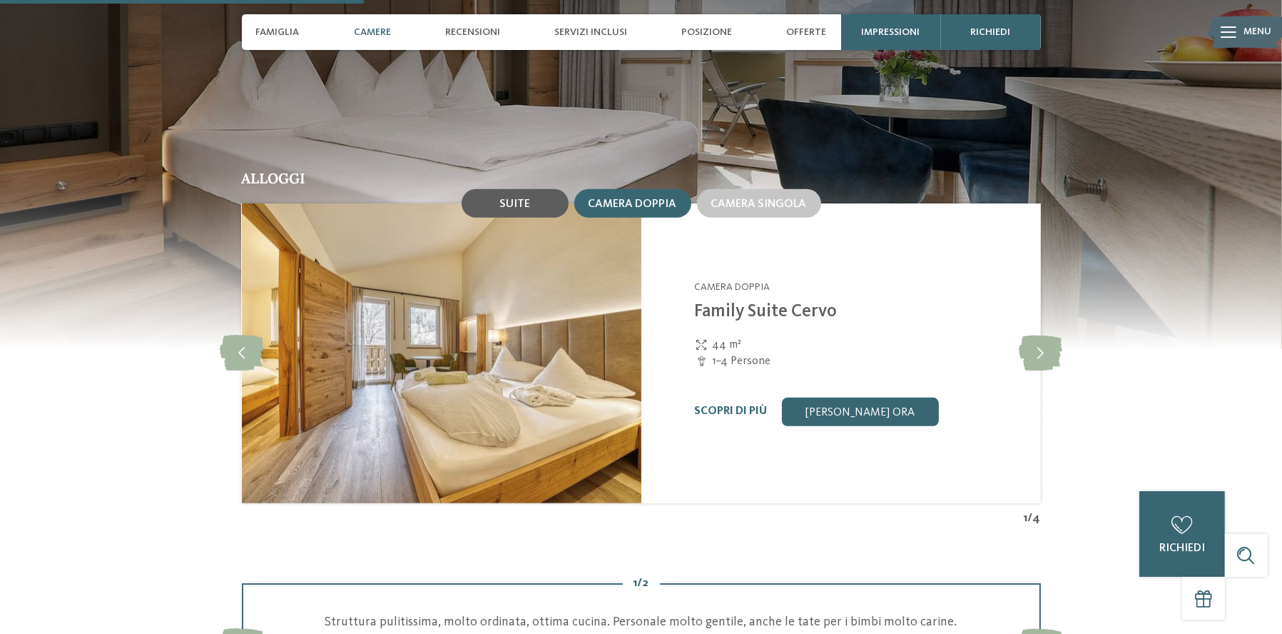
click at [513, 198] on span "Suite" at bounding box center [514, 203] width 31 height 11
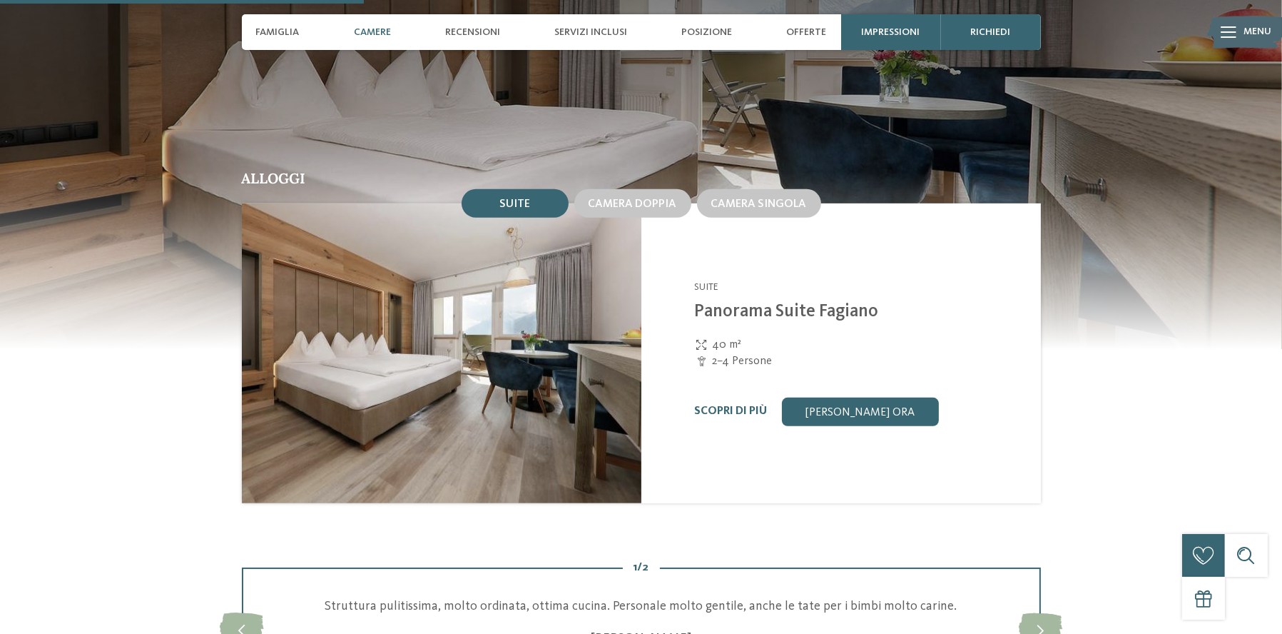
click at [725, 397] on div "Scopri di più Richiedi ora" at bounding box center [859, 411] width 328 height 29
click at [731, 405] on link "Scopri di più" at bounding box center [731, 410] width 73 height 11
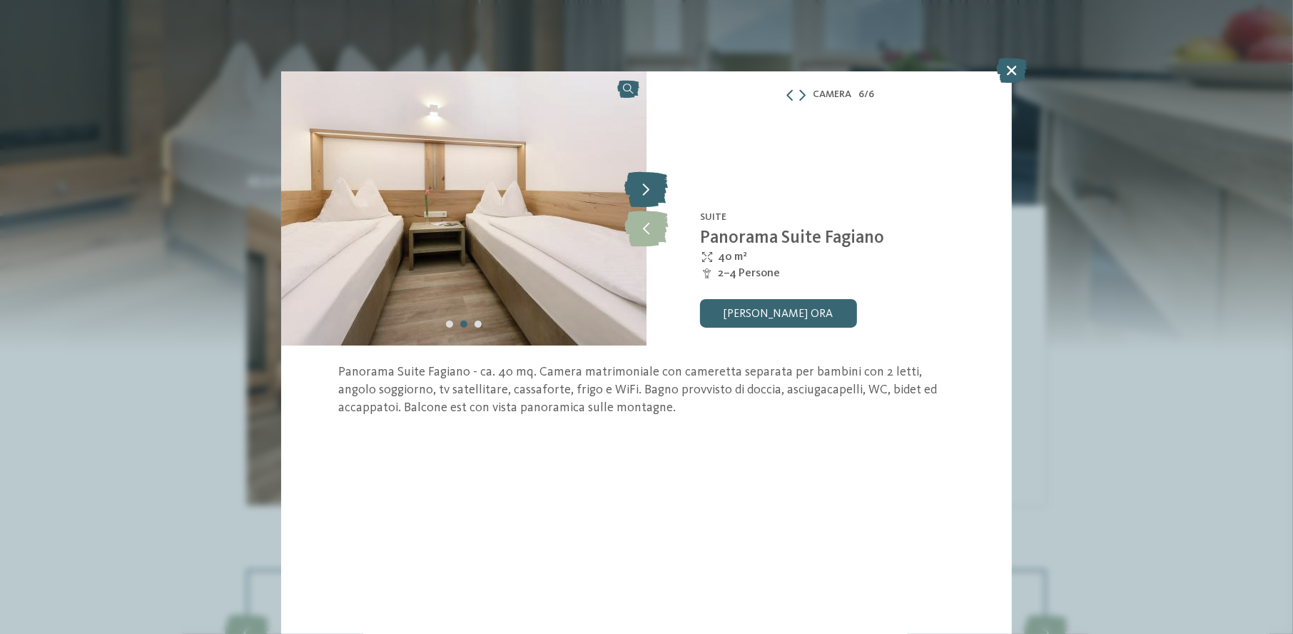
click at [643, 188] on icon at bounding box center [647, 189] width 44 height 36
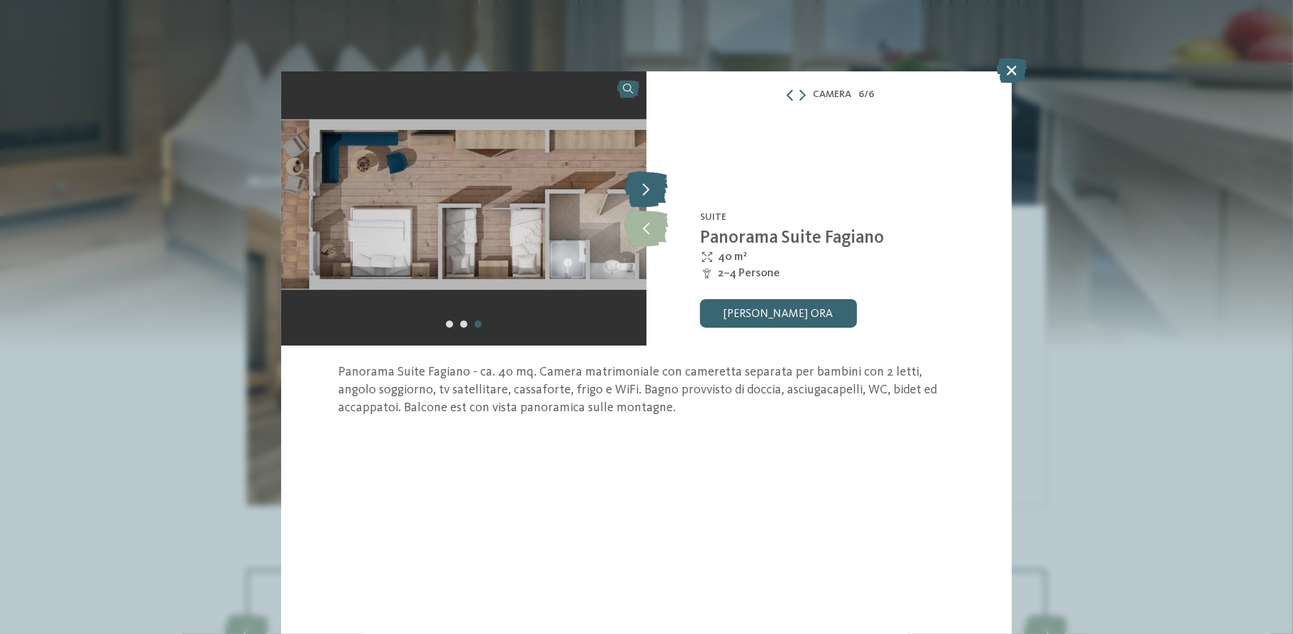
click at [643, 188] on icon at bounding box center [647, 189] width 44 height 36
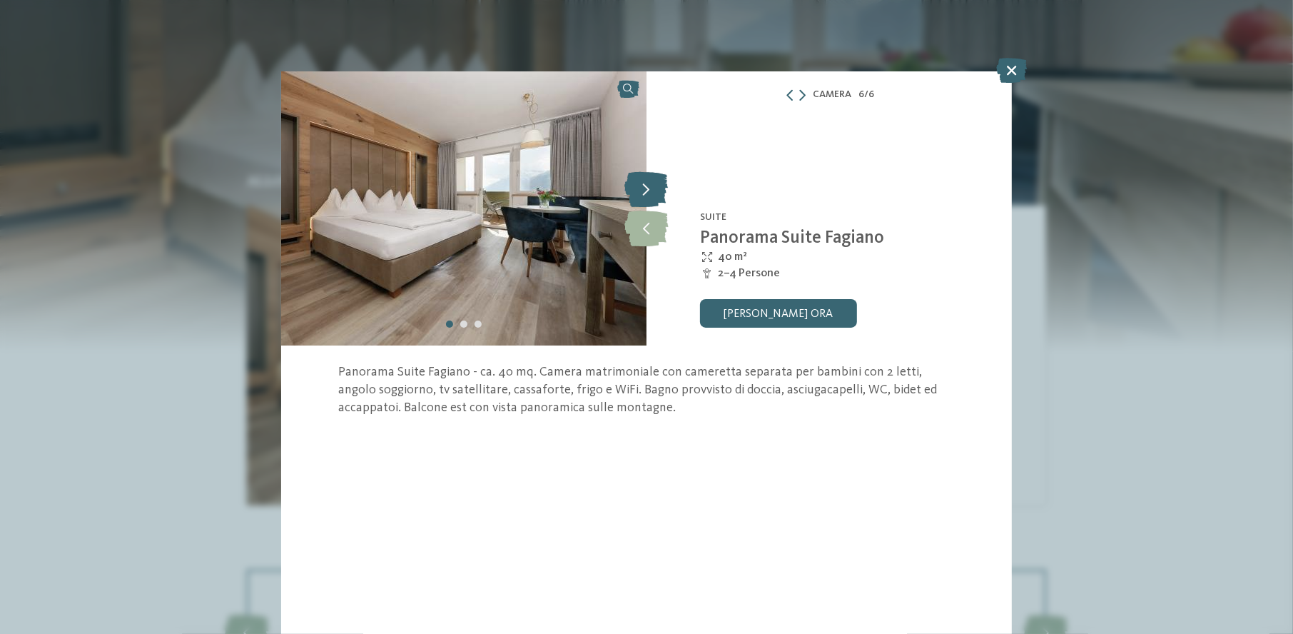
click at [643, 188] on icon at bounding box center [647, 189] width 44 height 36
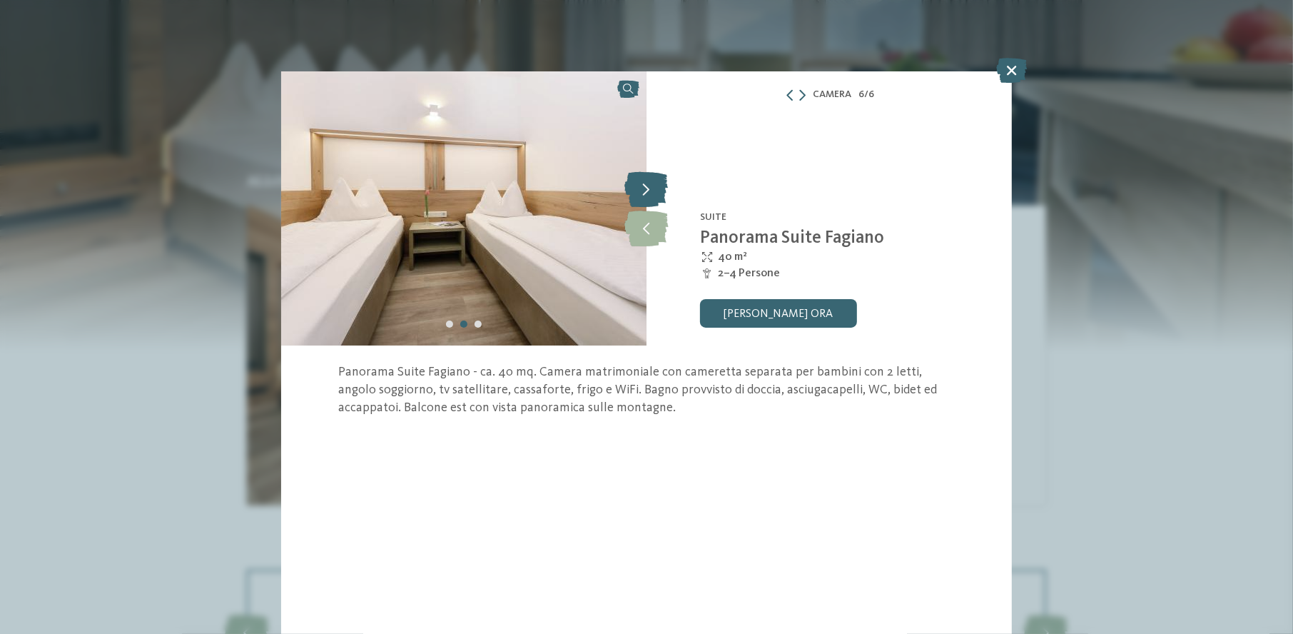
click at [643, 188] on icon at bounding box center [647, 189] width 44 height 36
